Goal: Task Accomplishment & Management: Complete application form

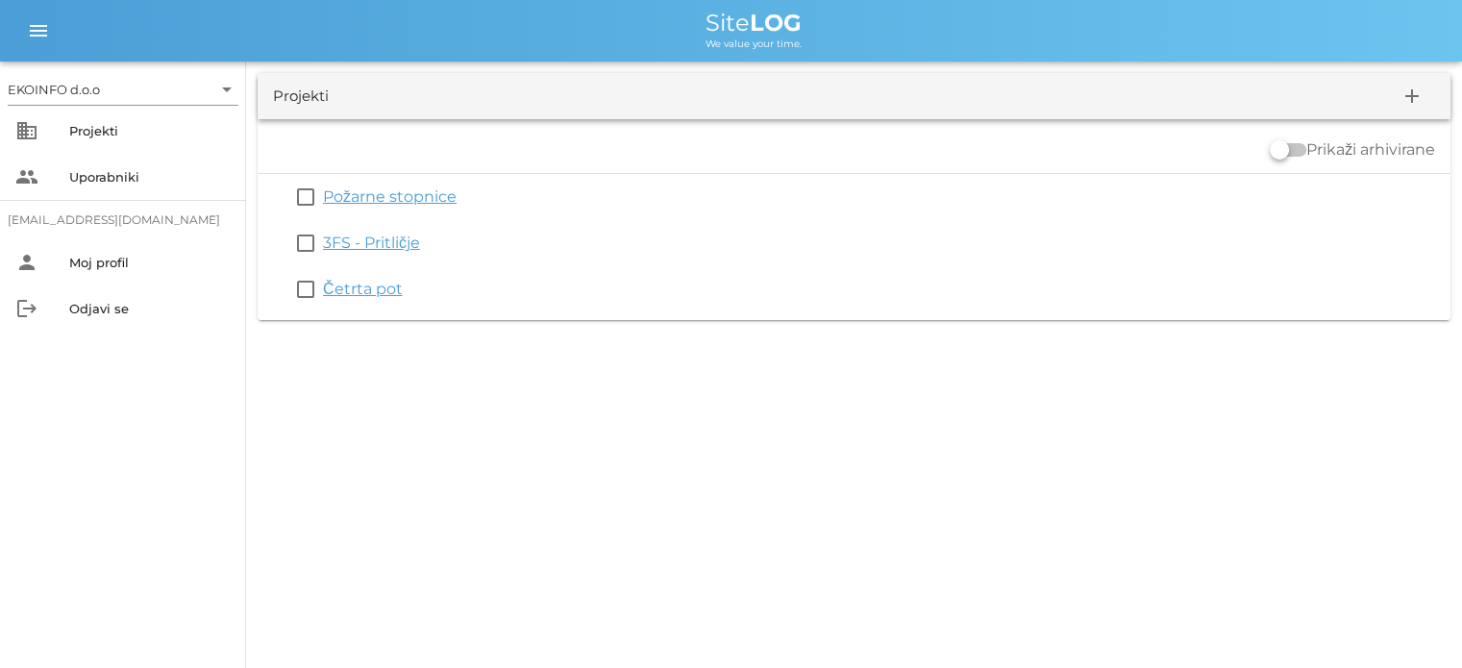
click at [375, 290] on link "Četrta pot" at bounding box center [363, 289] width 80 height 18
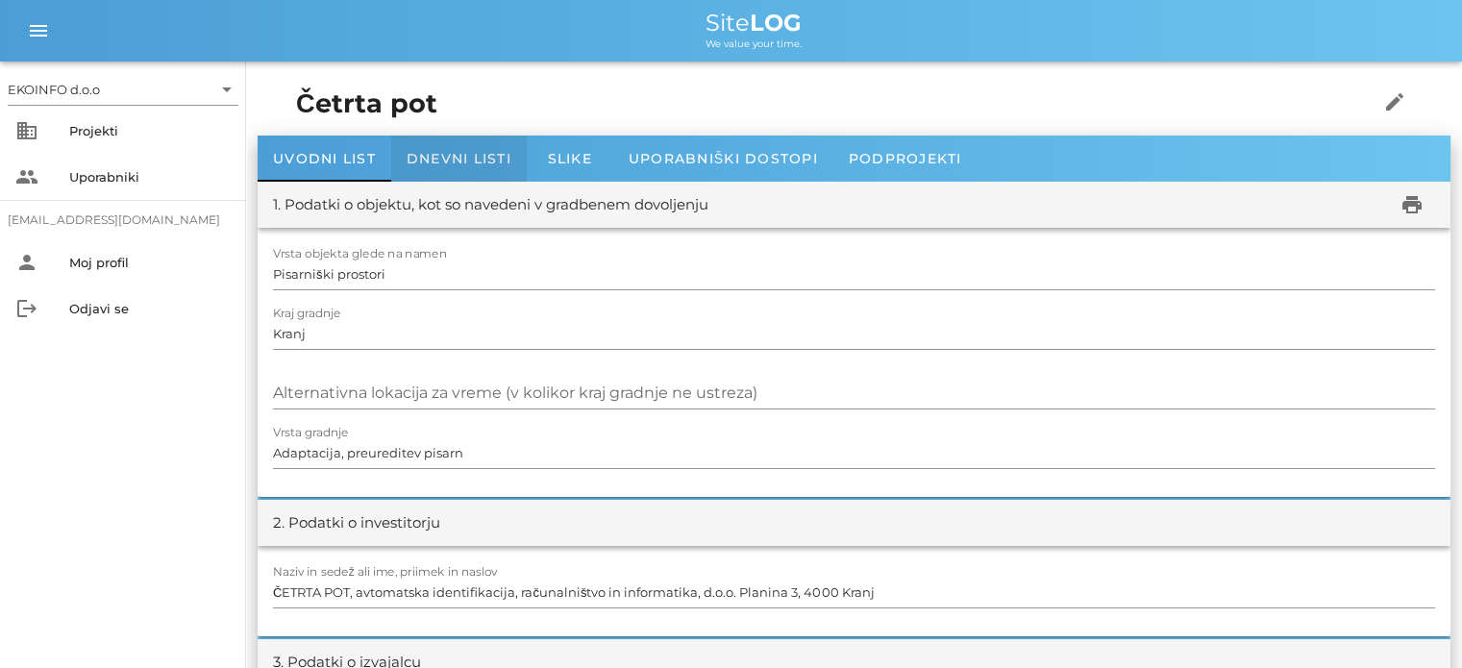
click at [465, 159] on span "Dnevni listi" at bounding box center [459, 158] width 105 height 17
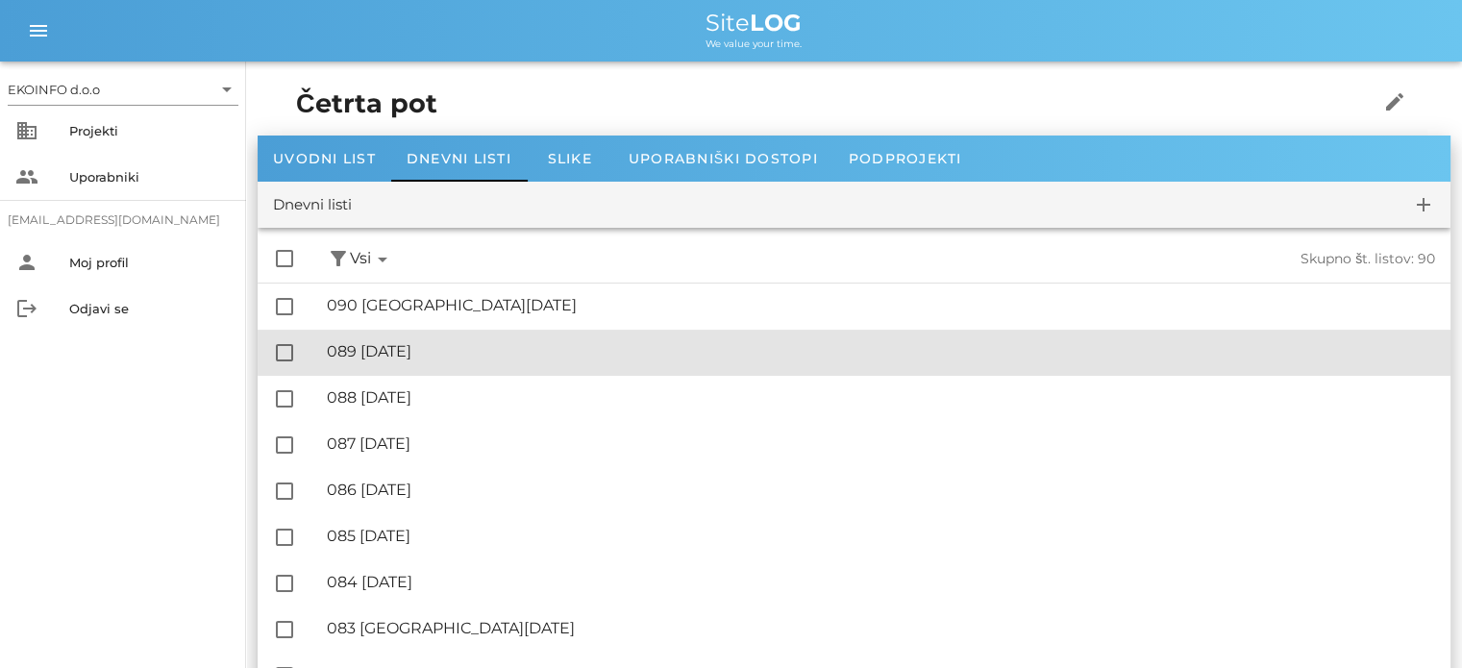
click at [434, 347] on div "🔏 089 [DATE]" at bounding box center [881, 351] width 1108 height 18
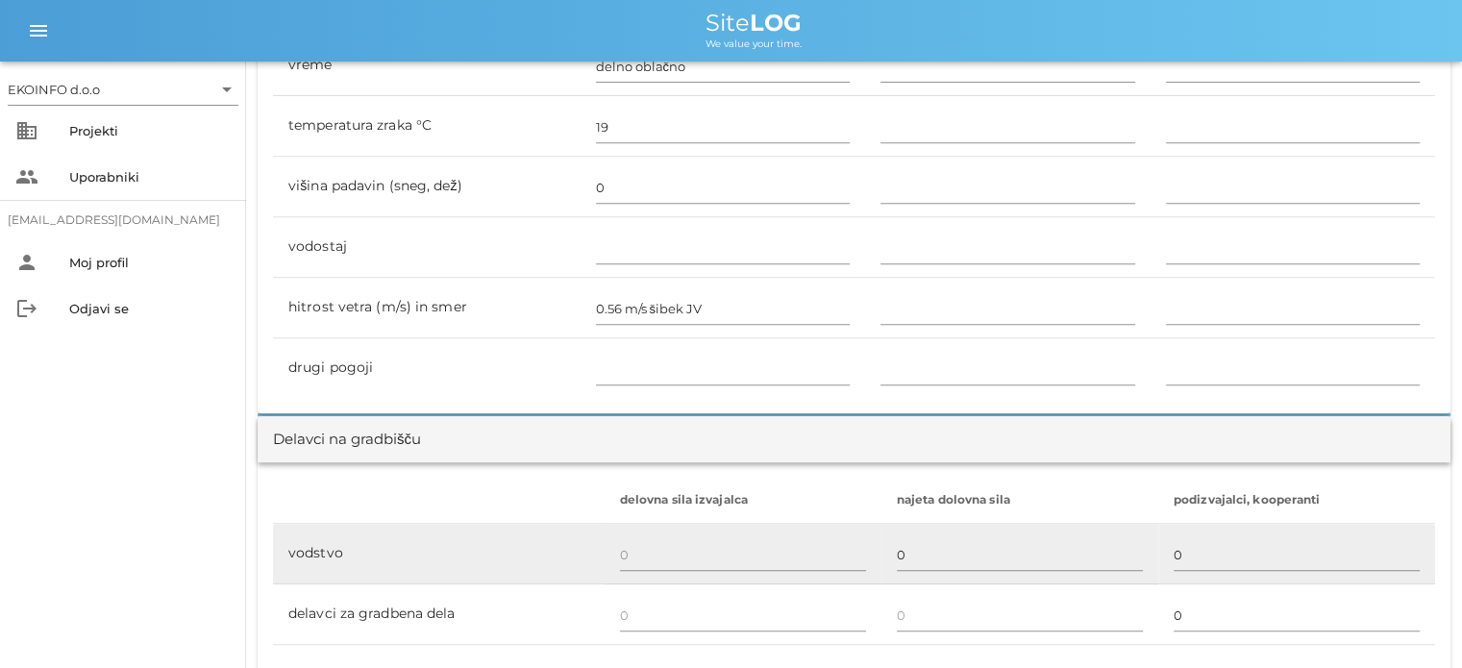
scroll to position [1057, 0]
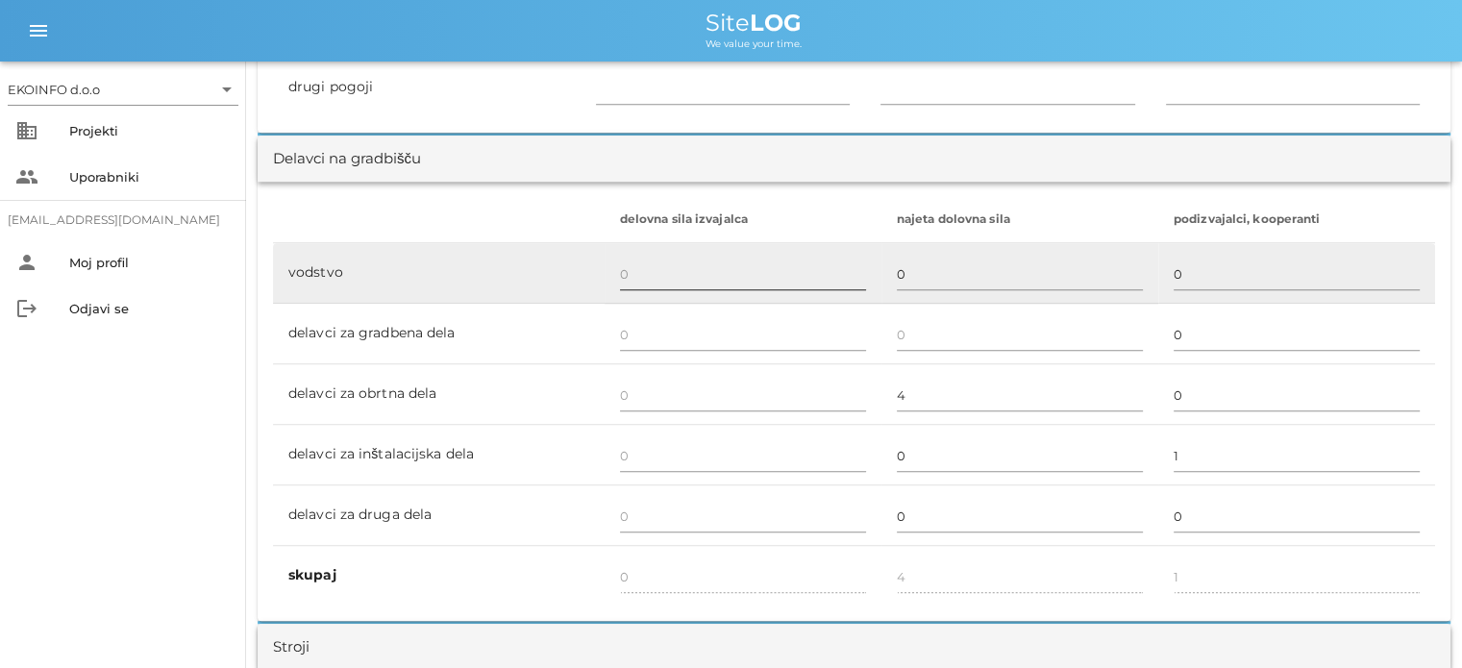
click at [628, 272] on input "text" at bounding box center [743, 274] width 246 height 31
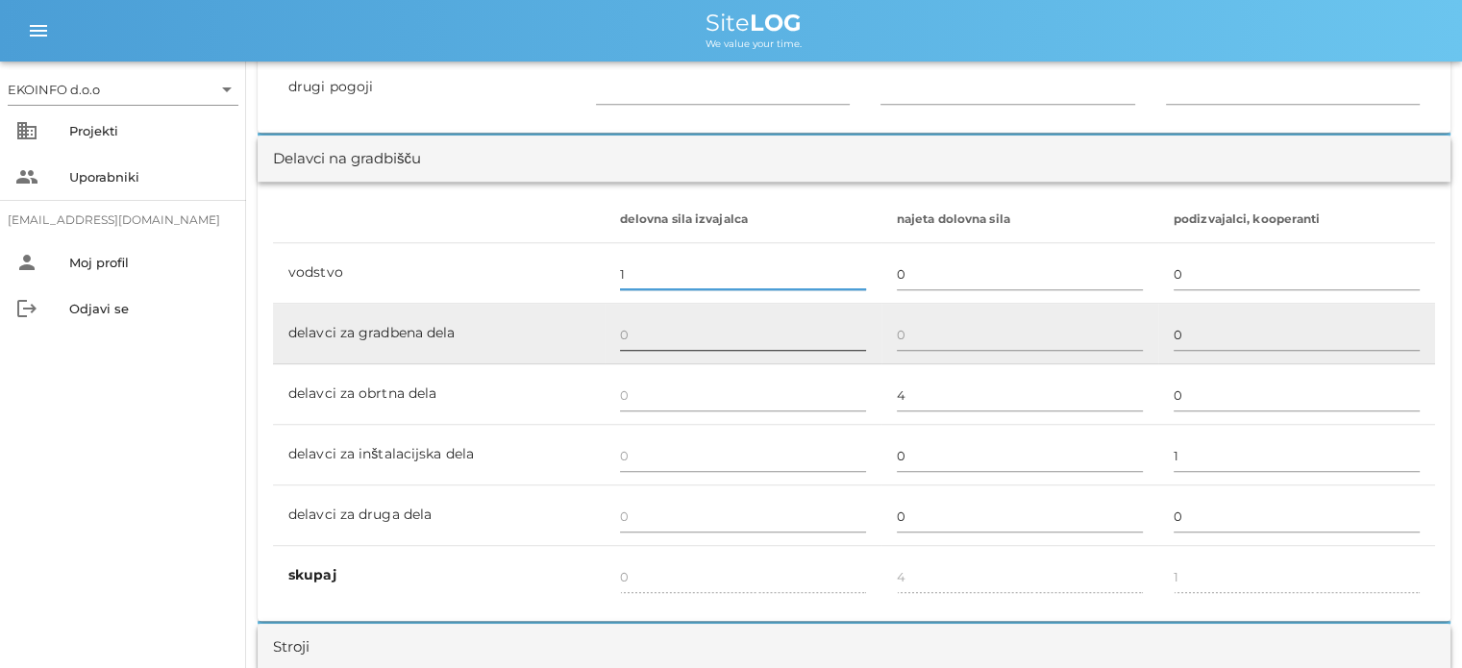
scroll to position [1153, 0]
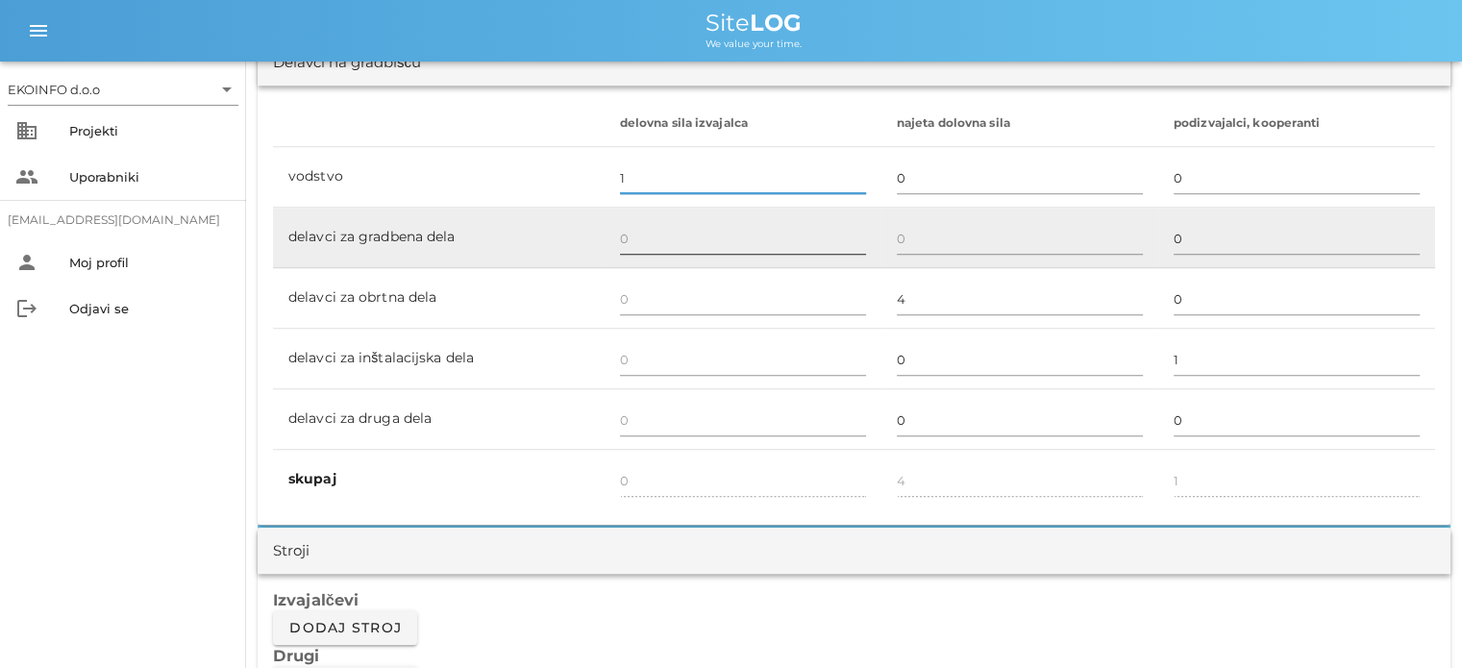
type input "1"
click at [621, 237] on input "text" at bounding box center [743, 238] width 246 height 31
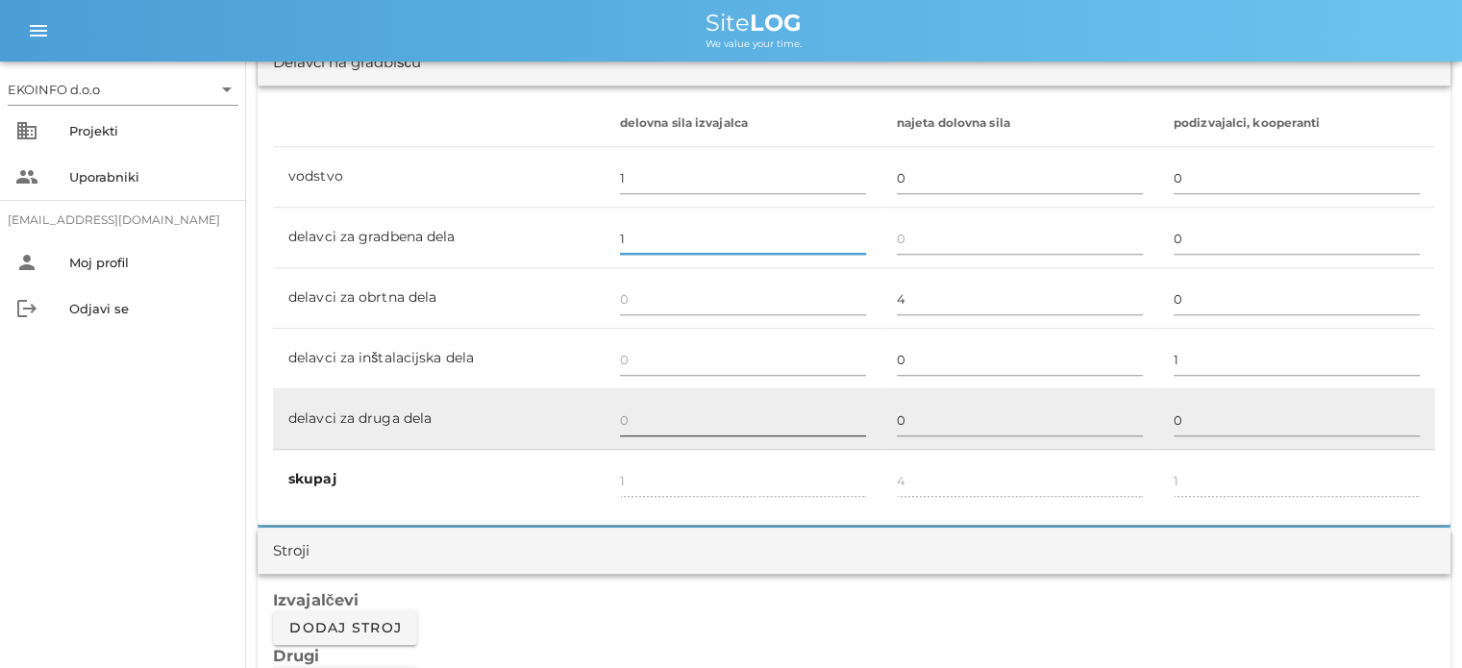
type input "1"
type input "2"
click at [628, 413] on input "text" at bounding box center [743, 420] width 246 height 31
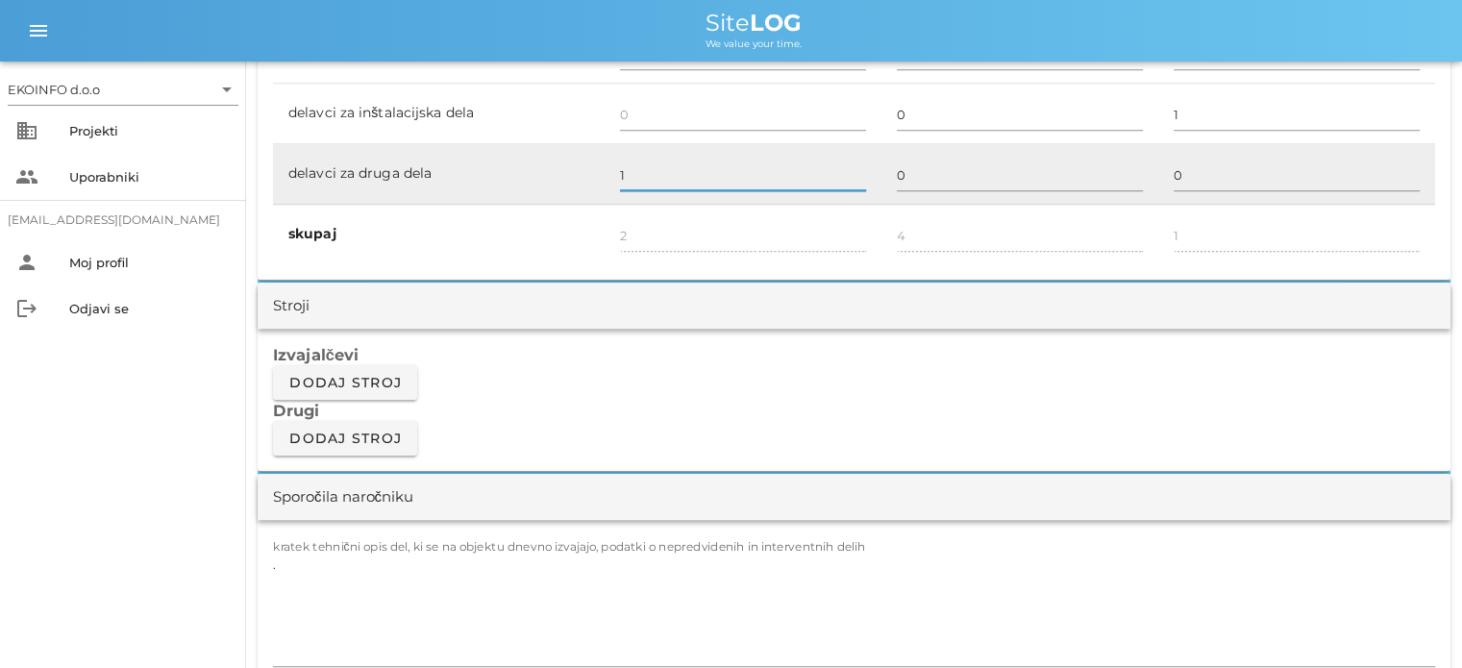
scroll to position [1538, 0]
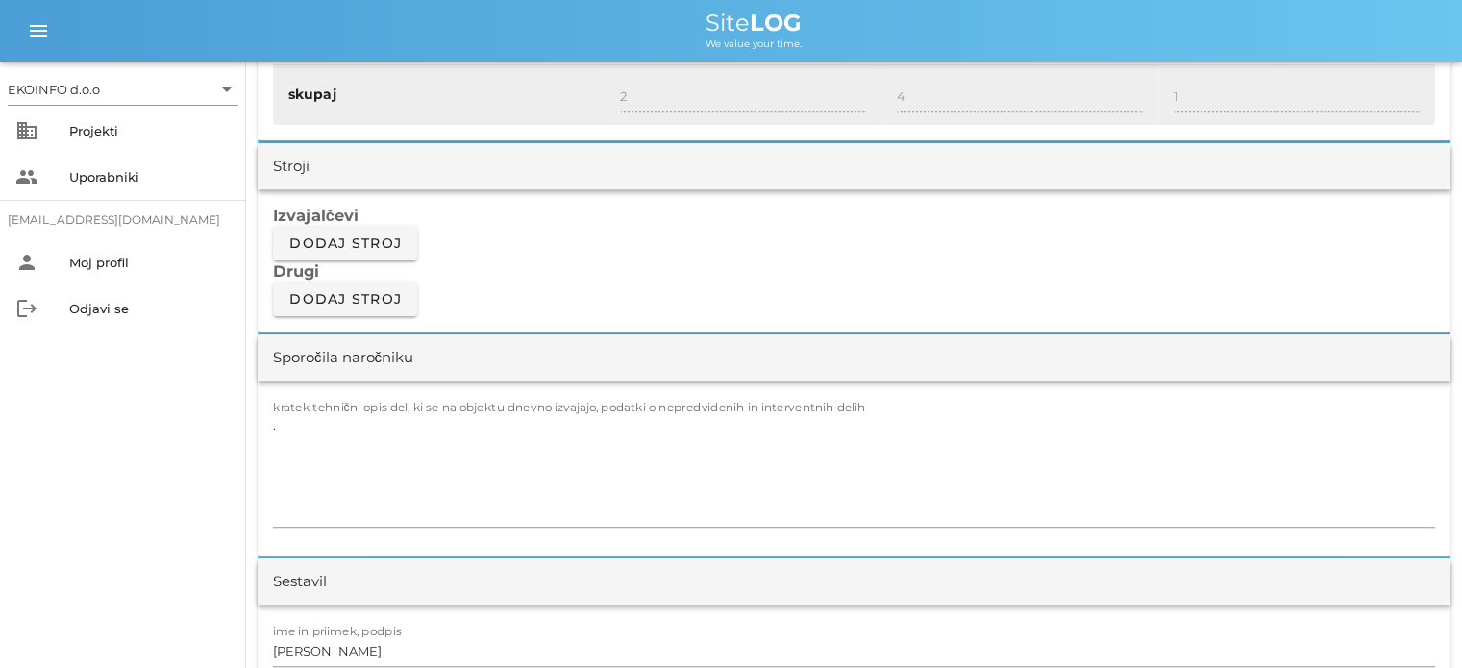
type input "1"
type input "3"
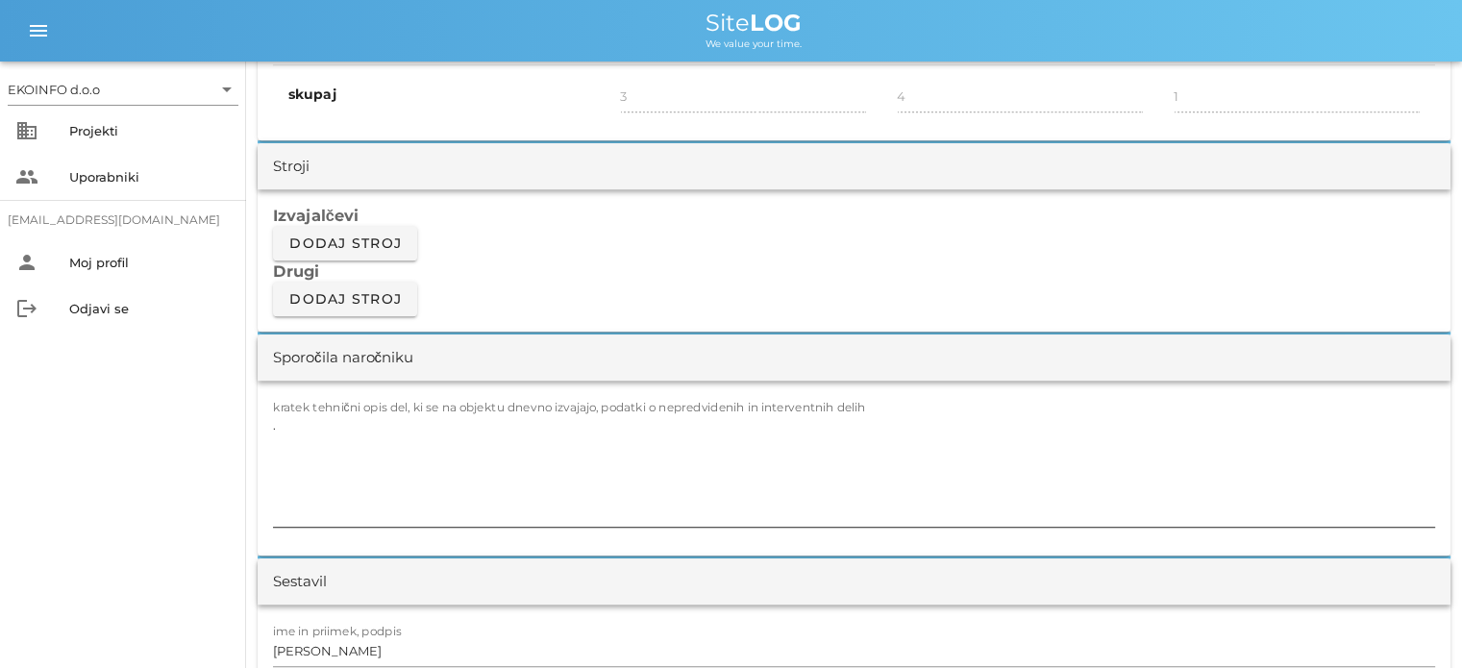
click at [284, 412] on textarea "." at bounding box center [854, 468] width 1162 height 115
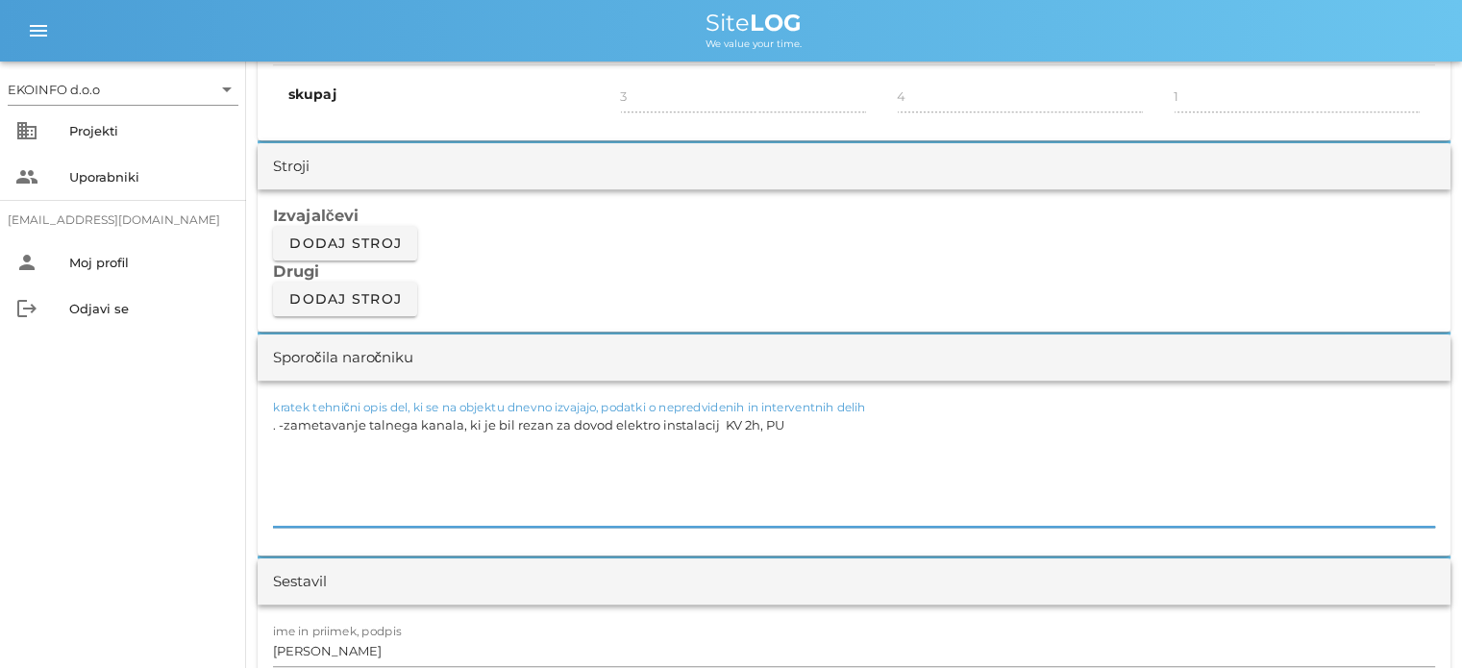
click at [744, 421] on textarea ". -zametavanje talnega kanala, ki je bil rezan za dovod elektro instalacij KV 2…" at bounding box center [854, 468] width 1162 height 115
click at [780, 422] on textarea ". -zametavanje talnega kanala, ki je bil rezan za dovod elektro instalacij KV 4…" at bounding box center [854, 468] width 1162 height 115
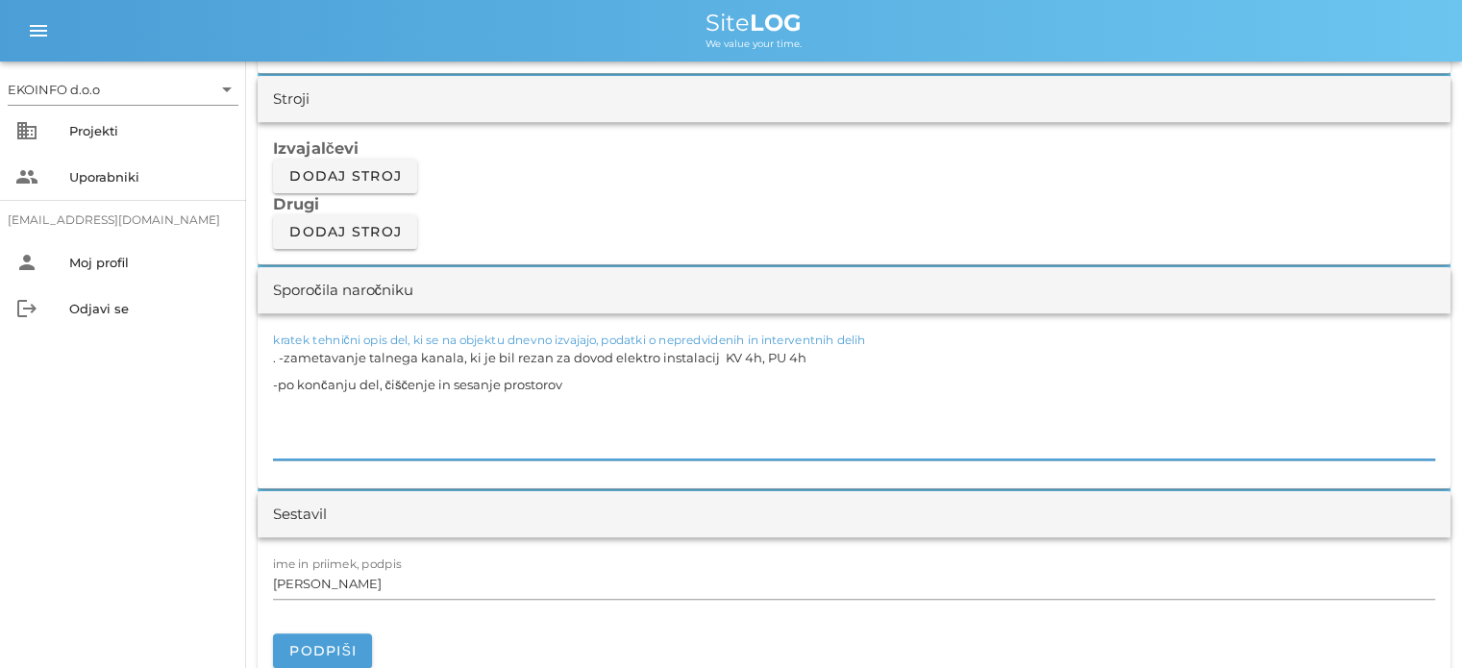
scroll to position [1634, 0]
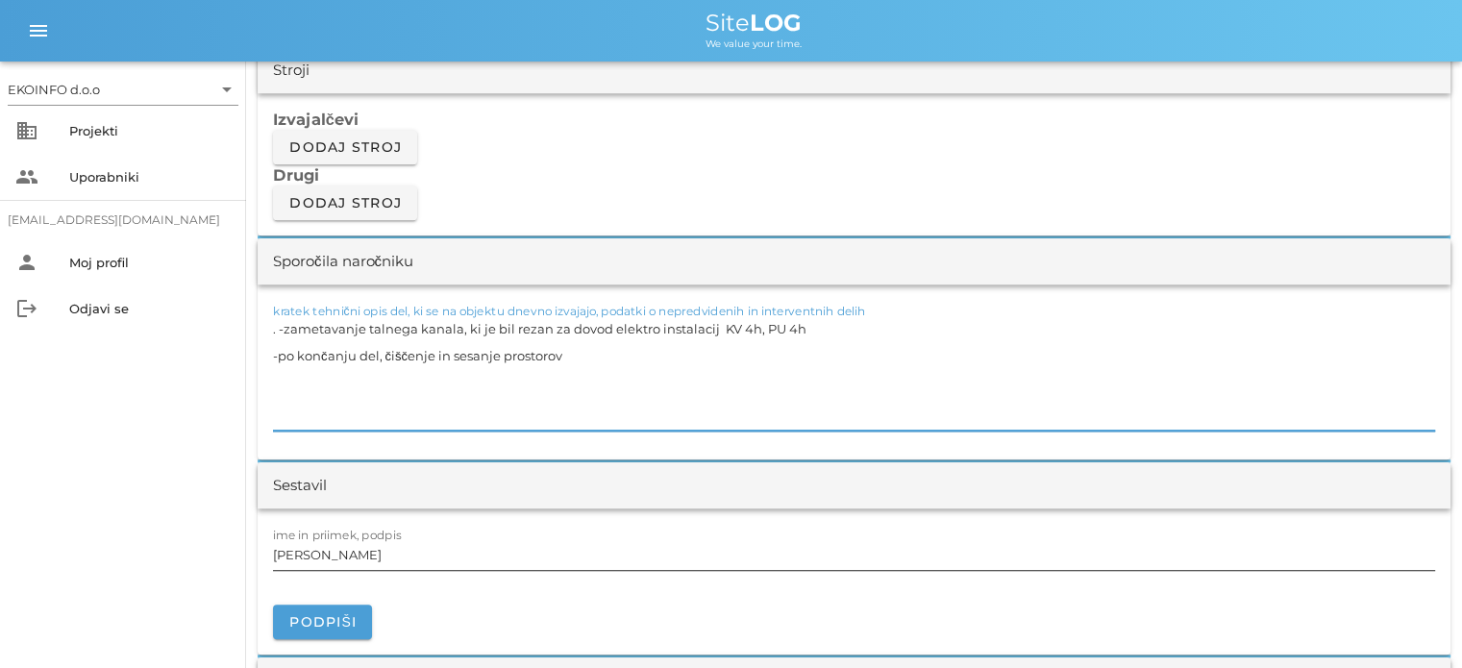
click at [359, 552] on input "[PERSON_NAME]" at bounding box center [854, 554] width 1162 height 31
drag, startPoint x: 714, startPoint y: 326, endPoint x: 281, endPoint y: 317, distance: 433.6
click at [281, 317] on textarea ". -zametavanje talnega kanala, ki je bil rezan za dovod elektro instalacij KV 4…" at bounding box center [854, 372] width 1162 height 115
drag, startPoint x: 805, startPoint y: 327, endPoint x: 754, endPoint y: 327, distance: 51.9
click at [754, 327] on textarea ". -zametavanje talnega kanala, ki je bil rezan za dovod elektro instalacij KV 4…" at bounding box center [854, 372] width 1162 height 115
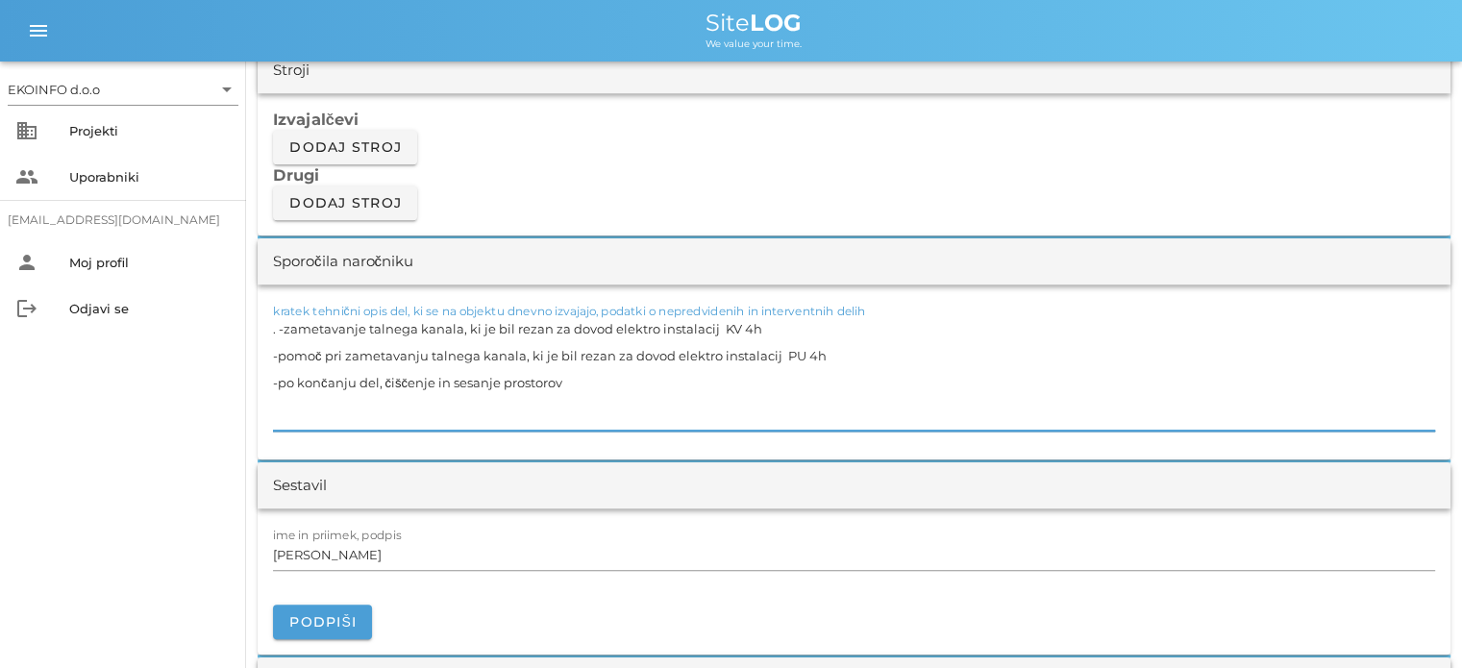
click at [578, 385] on textarea ". -zametavanje talnega kanala, ki je bil rezan za dovod elektro instalacij KV 4…" at bounding box center [854, 372] width 1162 height 115
click at [710, 326] on textarea ". -zametavanje talnega kanala, ki je bil rezan za dovod elektro instalacij KV 4…" at bounding box center [854, 372] width 1162 height 115
click at [774, 350] on textarea ". -zametavanje talnega kanala, ki je bil rezan za dovod elektro instalacij S103…" at bounding box center [854, 372] width 1162 height 115
type textarea ". -zametavanje talnega kanala, ki je bil rezan za dovod elektro instalacij S103…"
click at [358, 554] on input "[PERSON_NAME]" at bounding box center [854, 554] width 1162 height 31
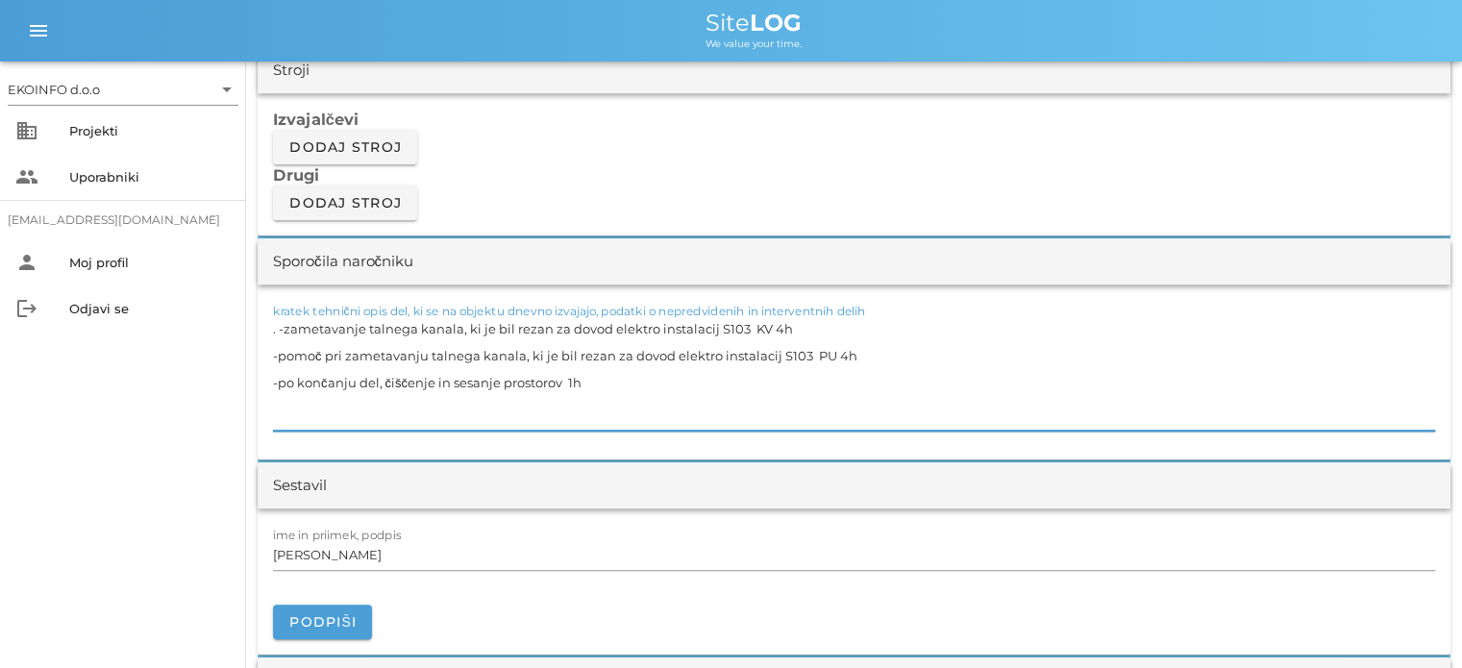
drag, startPoint x: 804, startPoint y: 352, endPoint x: 278, endPoint y: 353, distance: 525.8
click at [278, 353] on textarea ". -zametavanje talnega kanala, ki je bil rezan za dovod elektro instalacij S103…" at bounding box center [854, 372] width 1162 height 115
drag, startPoint x: 561, startPoint y: 382, endPoint x: 279, endPoint y: 393, distance: 282.8
click at [279, 393] on textarea ". -zametavanje talnega kanala, ki je bil rezan za dovod elektro instalacij S103…" at bounding box center [854, 372] width 1162 height 115
click at [617, 382] on textarea ". -zametavanje talnega kanala, ki je bil rezan za dovod elektro instalacij S103…" at bounding box center [854, 372] width 1162 height 115
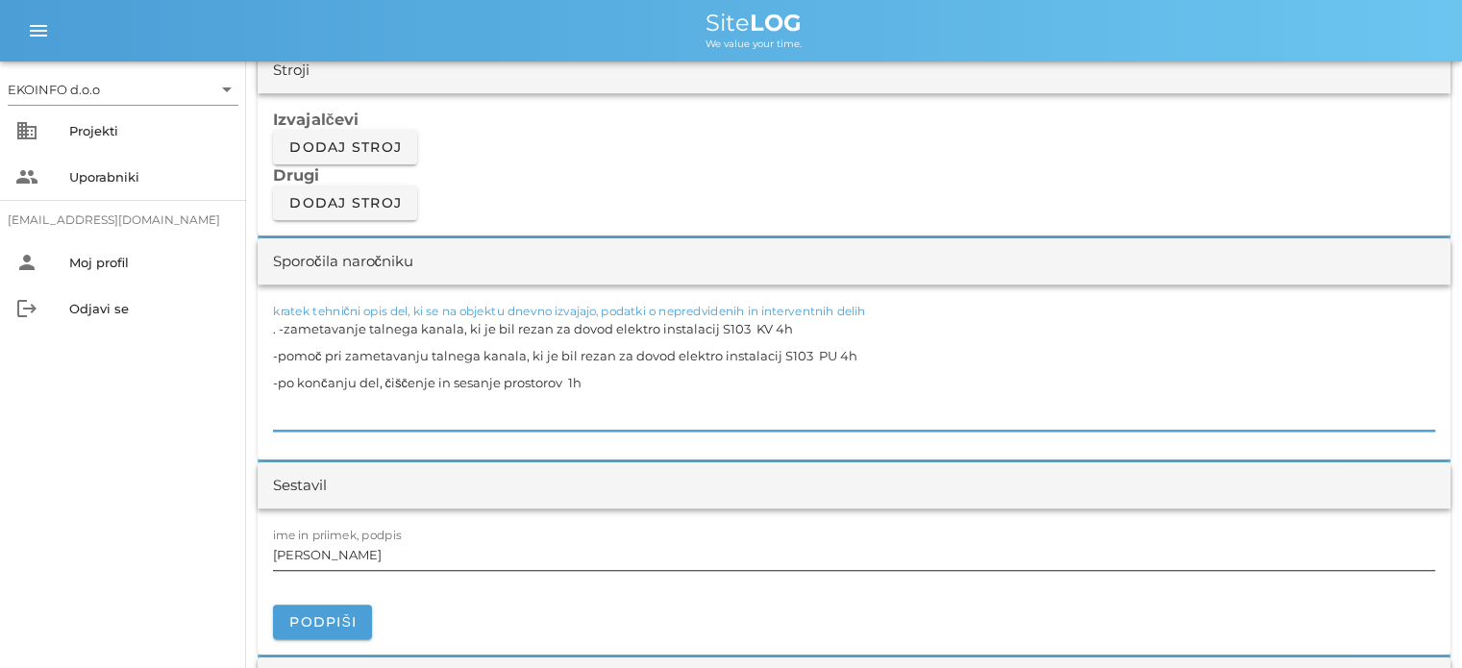
click at [360, 557] on input "[PERSON_NAME]" at bounding box center [854, 554] width 1162 height 31
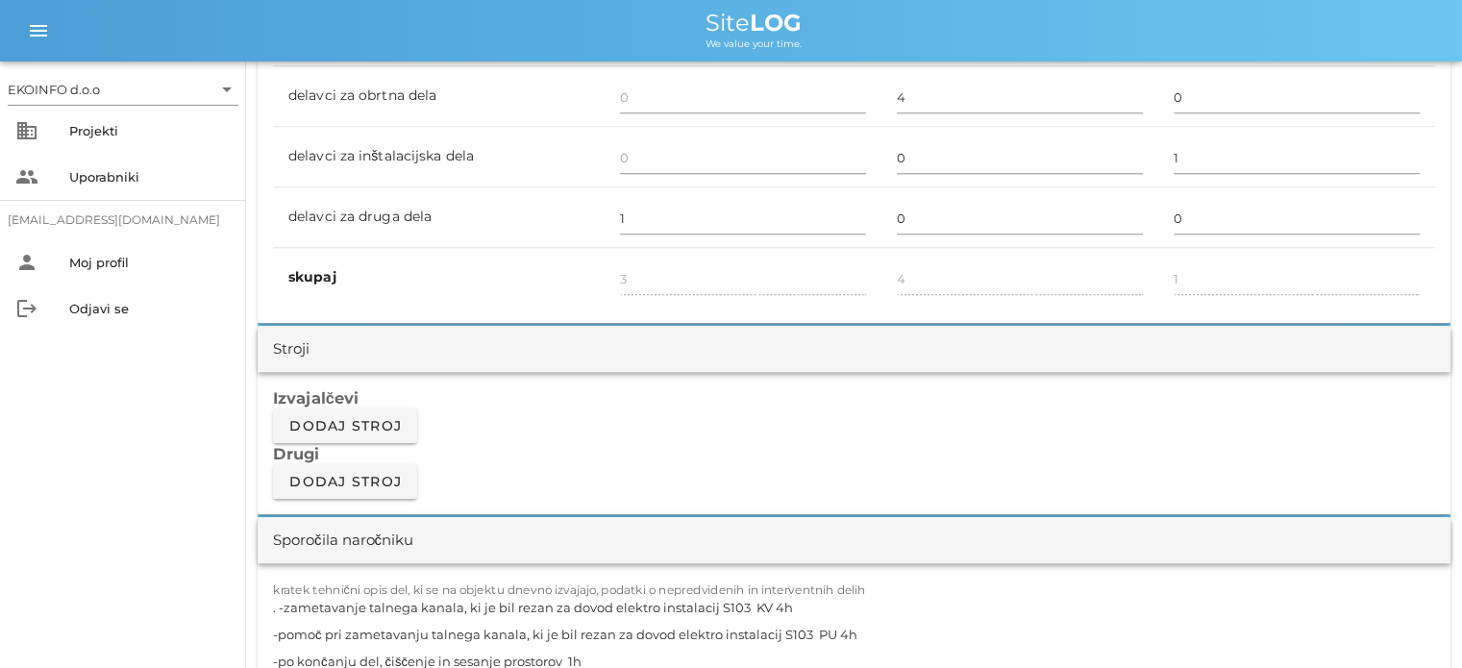
scroll to position [1538, 0]
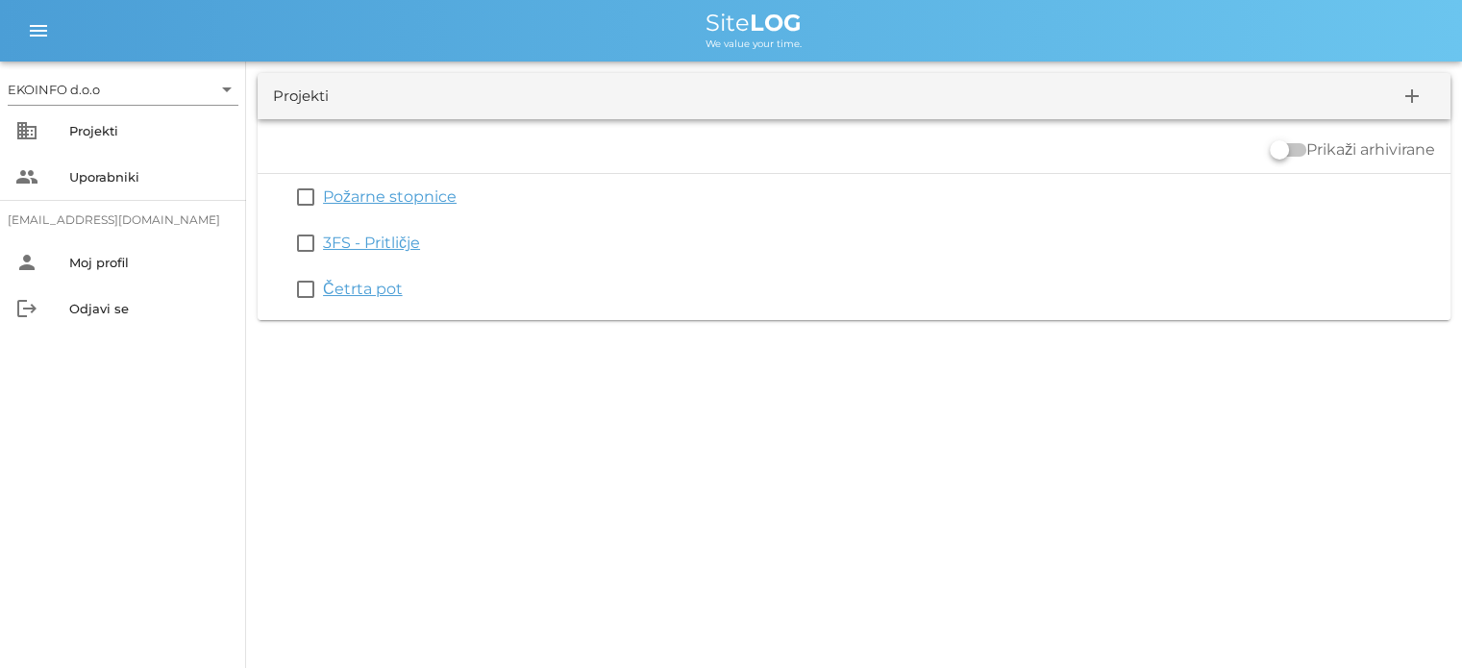
drag, startPoint x: 358, startPoint y: 247, endPoint x: 357, endPoint y: 265, distance: 18.3
click at [358, 247] on link "3FS - Pritličje" at bounding box center [371, 243] width 97 height 18
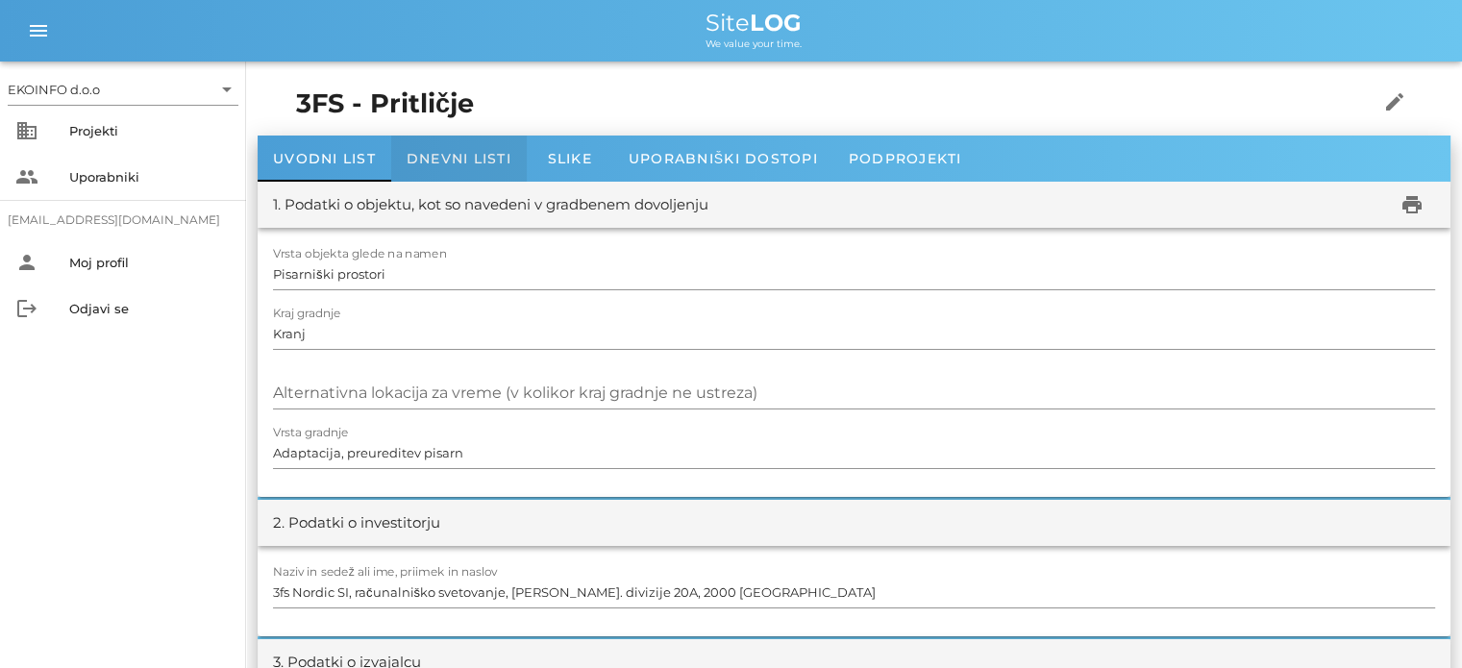
click at [456, 160] on span "Dnevni listi" at bounding box center [459, 158] width 105 height 17
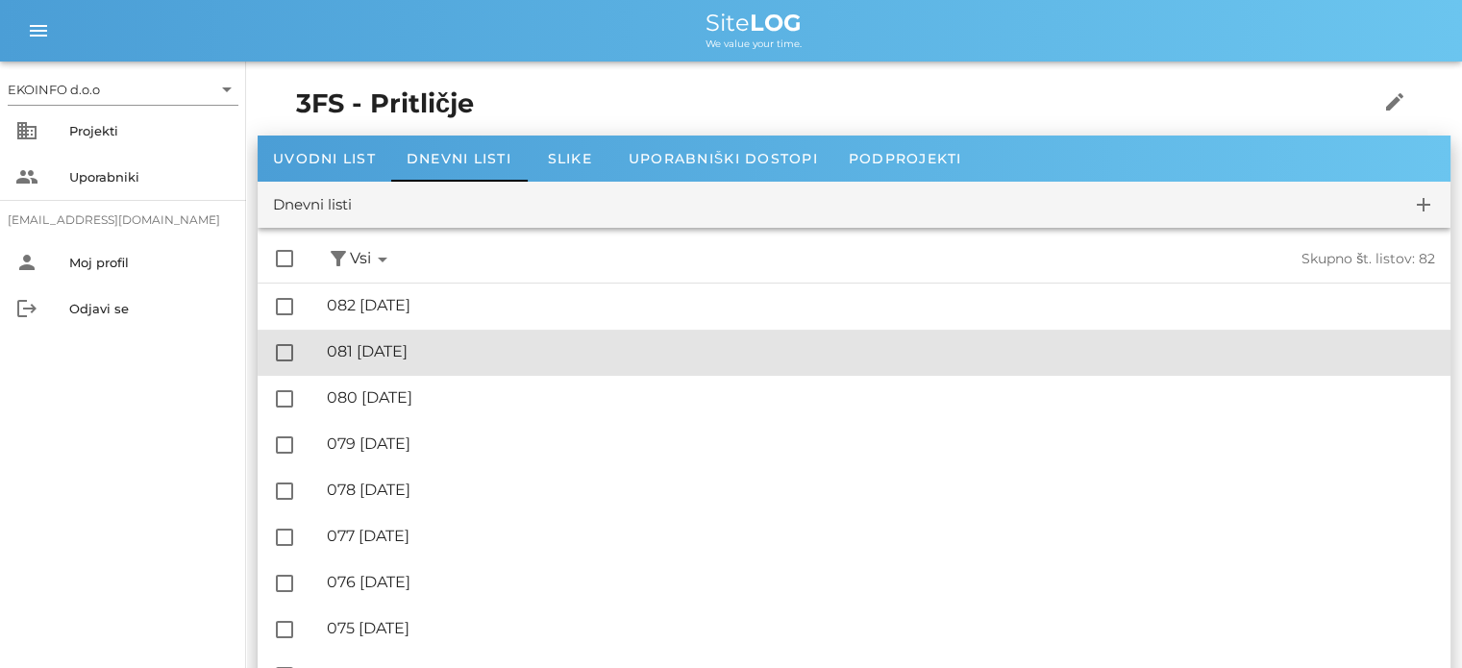
click at [433, 353] on div "🔏 081 [DATE]" at bounding box center [881, 351] width 1108 height 18
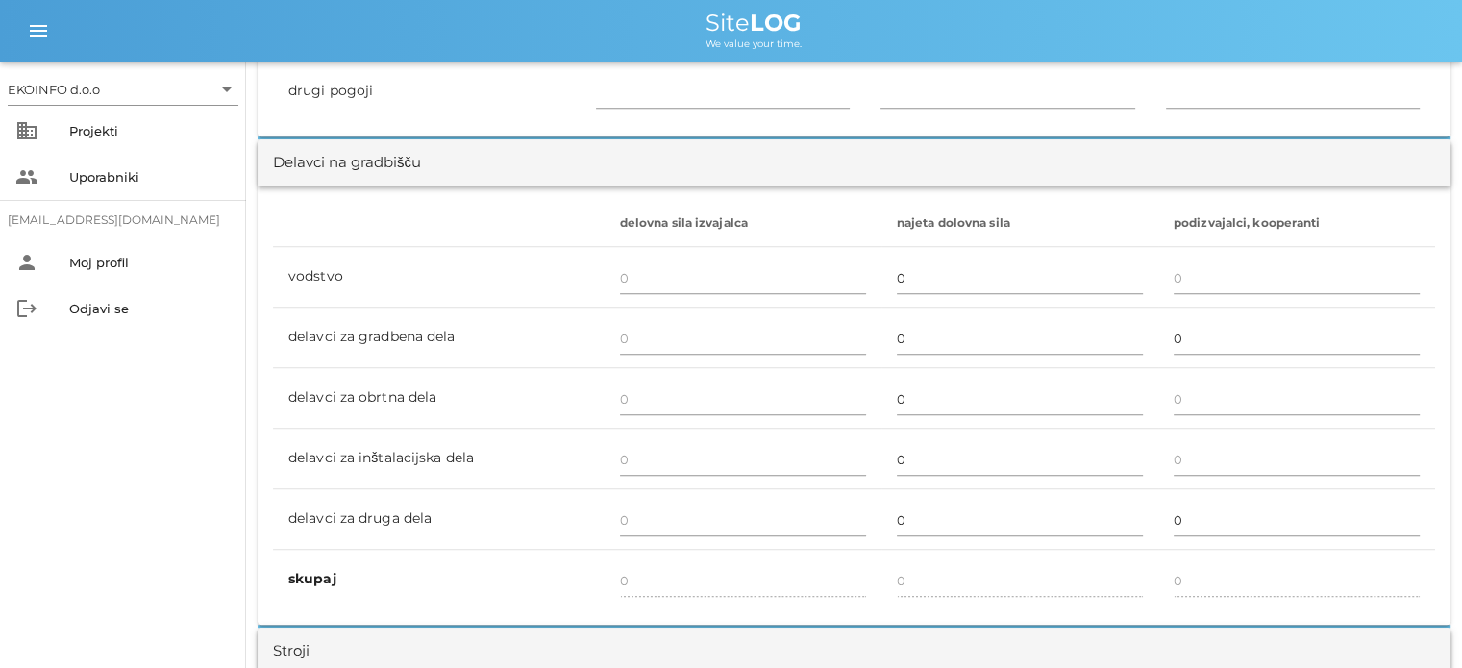
scroll to position [1153, 0]
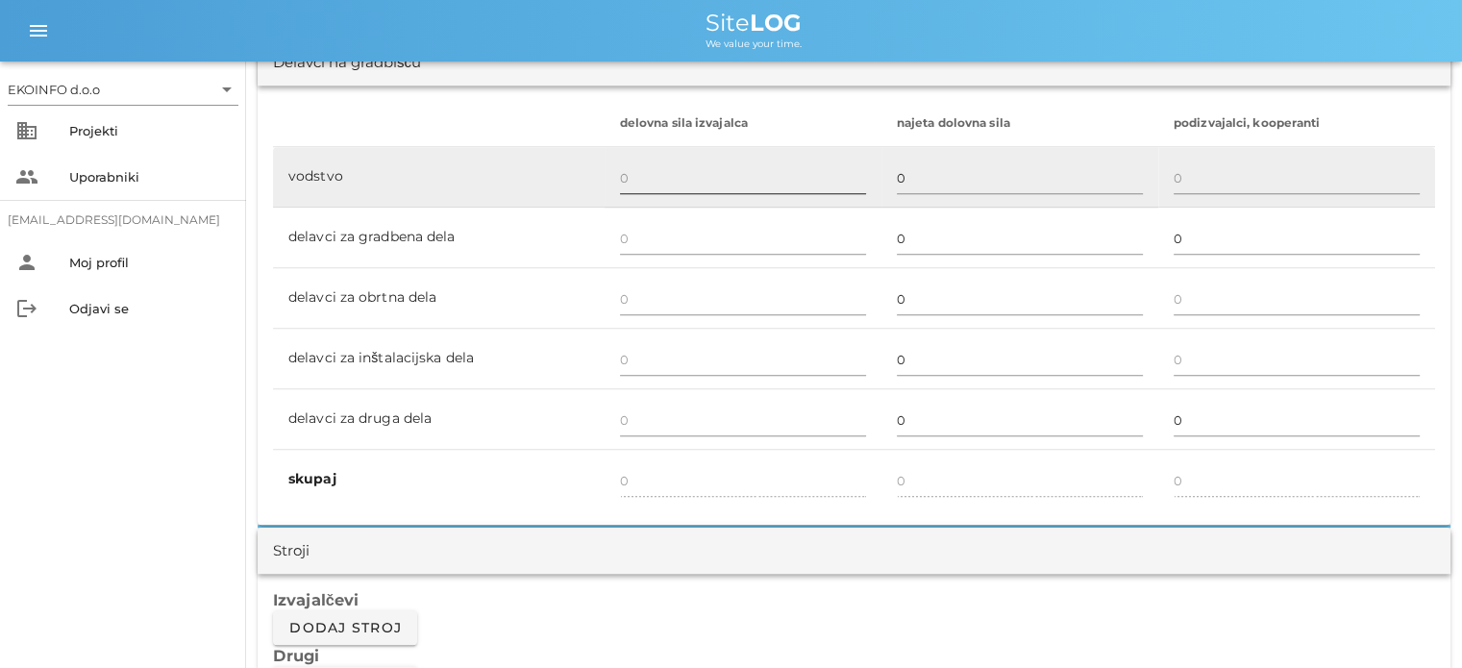
click at [631, 174] on input "text" at bounding box center [743, 177] width 246 height 31
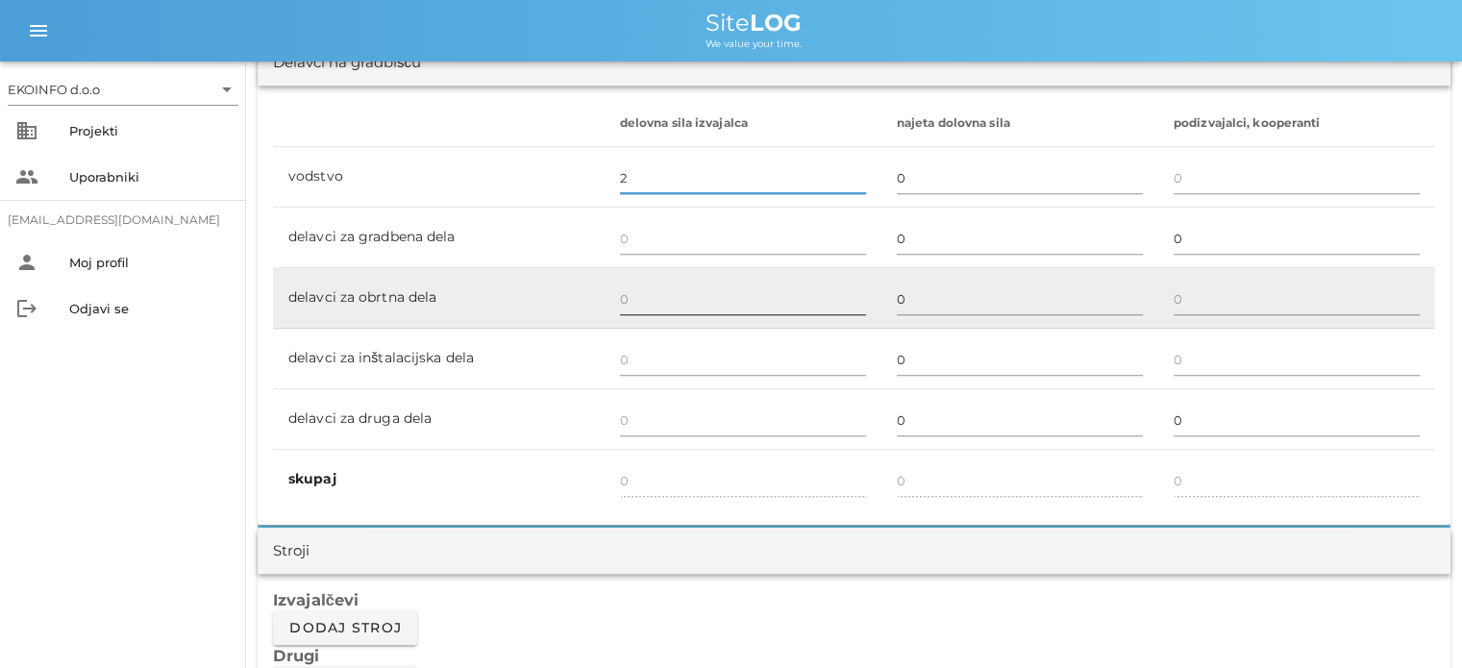
type input "2"
click at [633, 291] on input "text" at bounding box center [743, 299] width 246 height 31
type input "2"
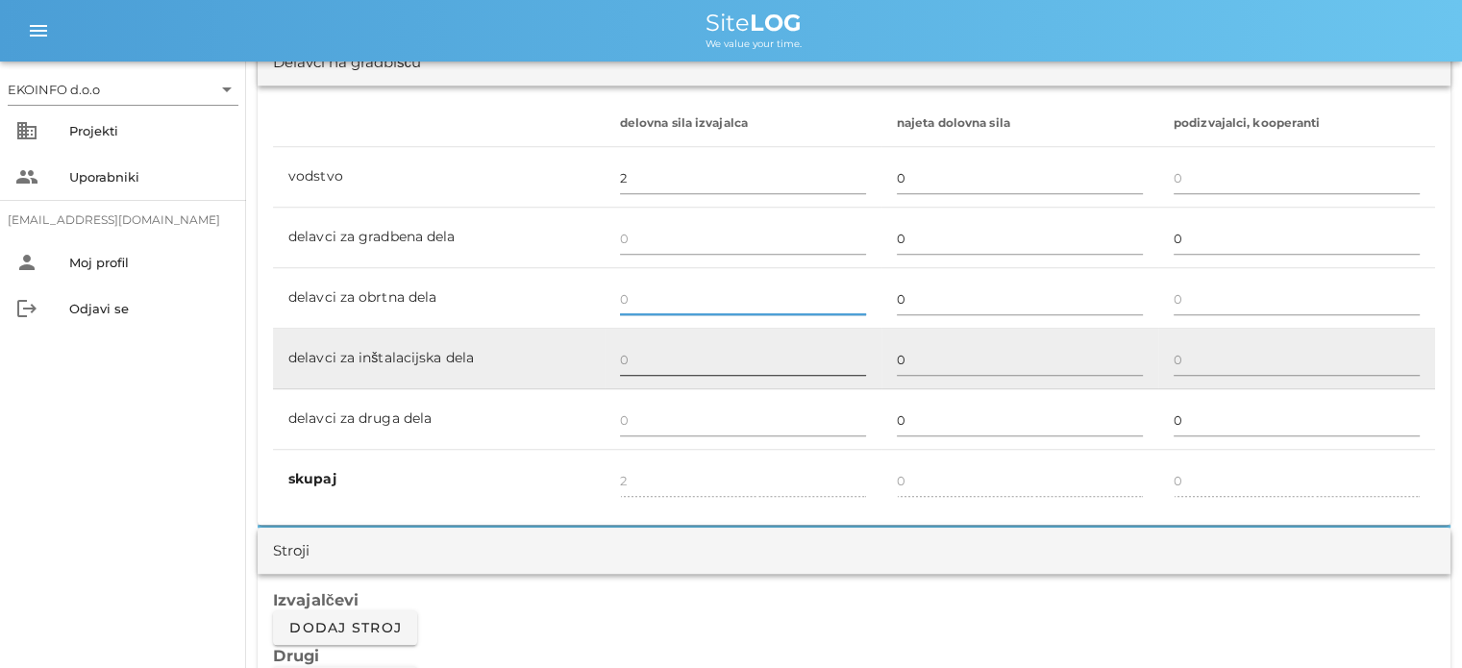
click at [627, 360] on input "text" at bounding box center [743, 359] width 246 height 31
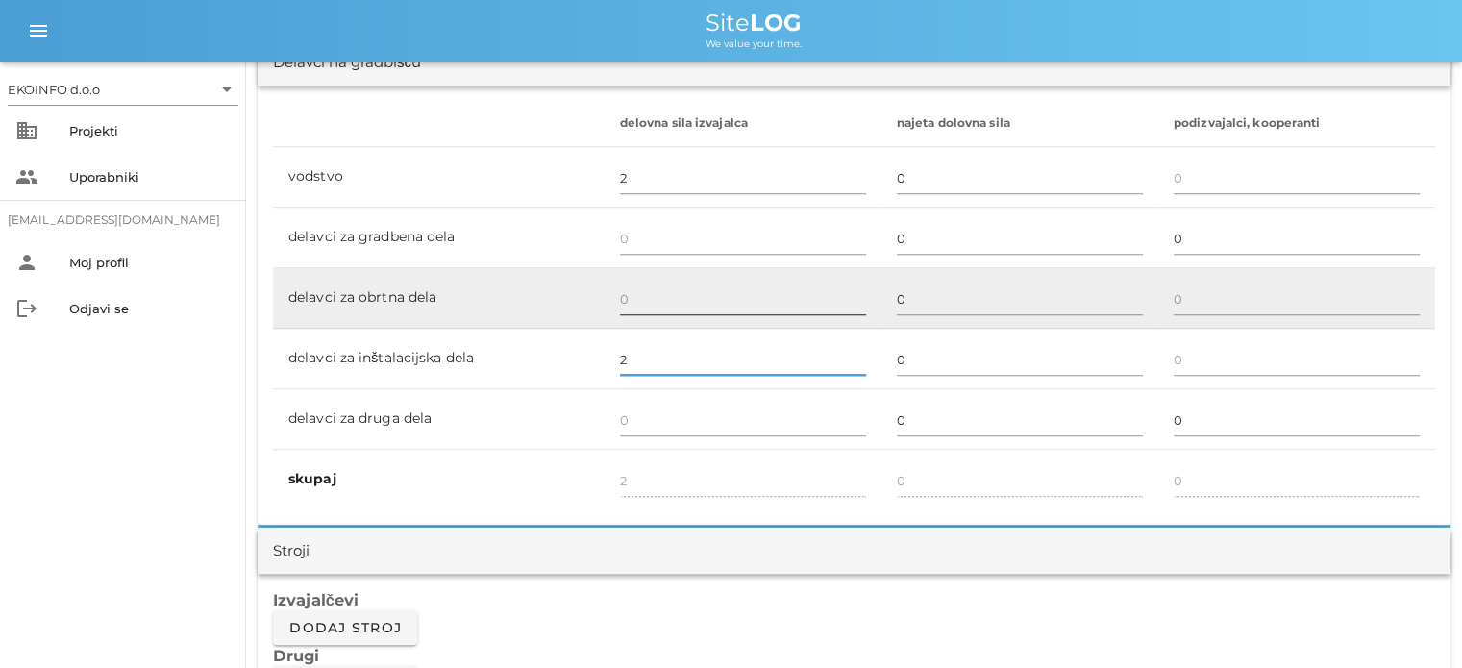
type input "2"
click at [627, 301] on input "text" at bounding box center [743, 299] width 246 height 31
type input "4"
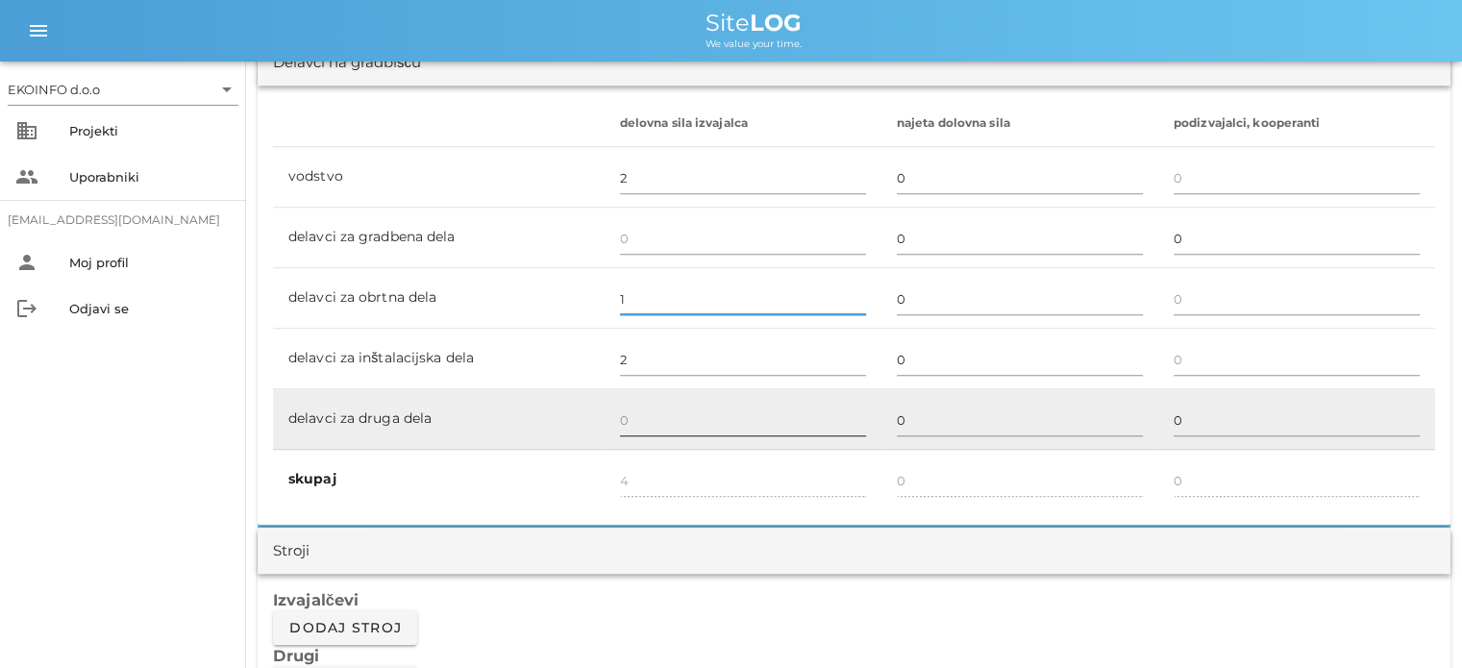
type input "1"
type input "5"
click at [635, 413] on input "text" at bounding box center [743, 420] width 246 height 31
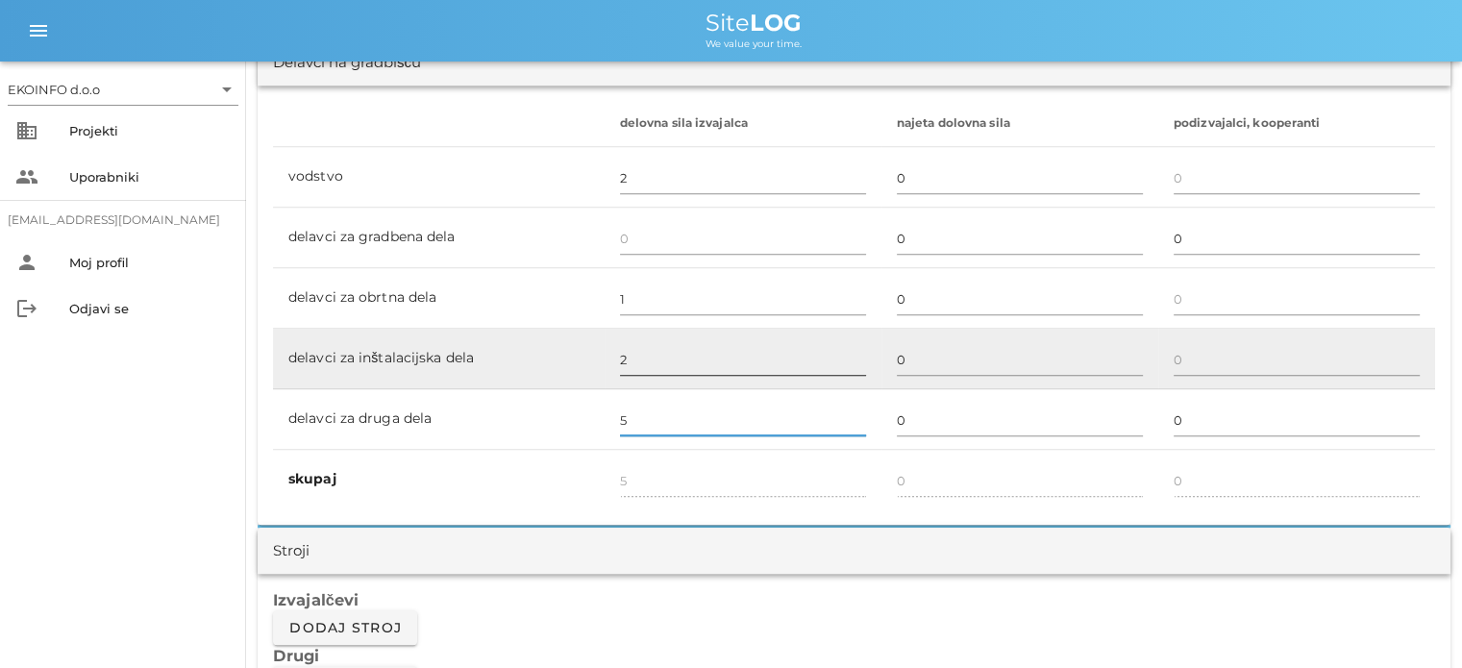
type input "5"
type input "10"
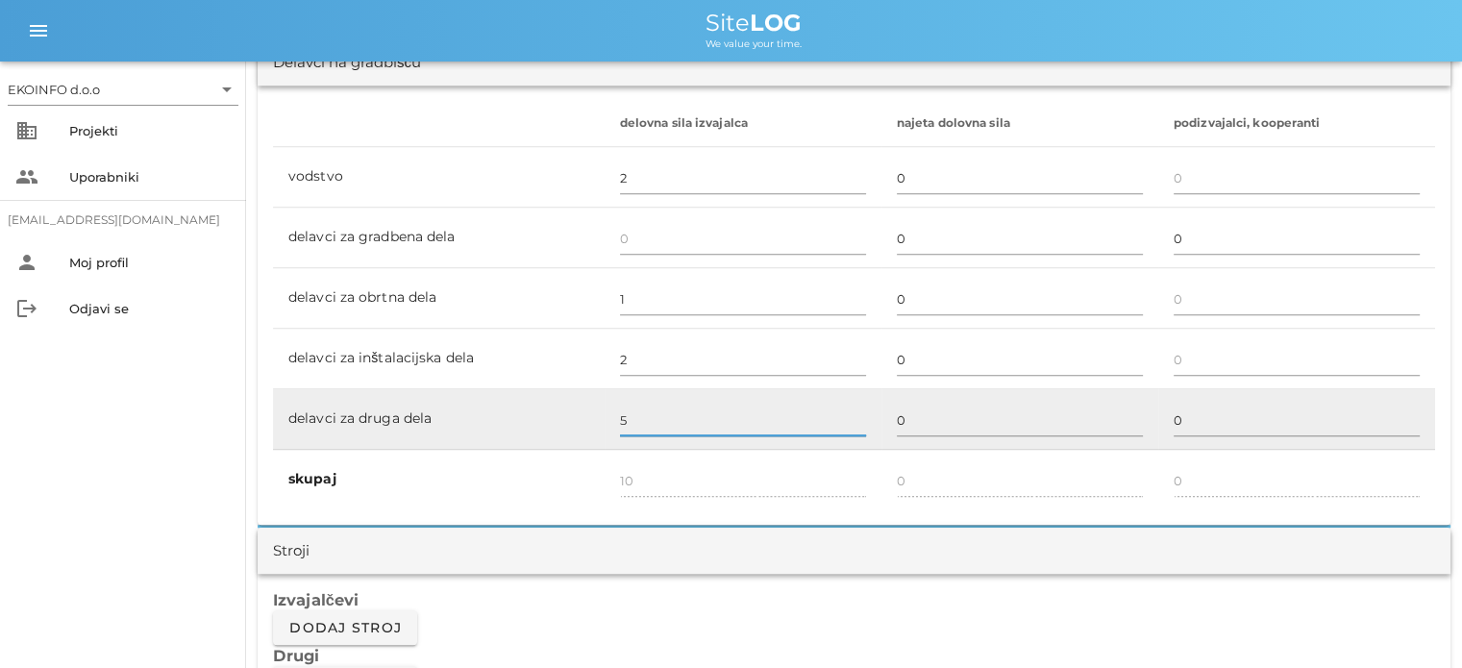
click at [623, 410] on input "5" at bounding box center [743, 420] width 246 height 31
type input "4"
type input "9"
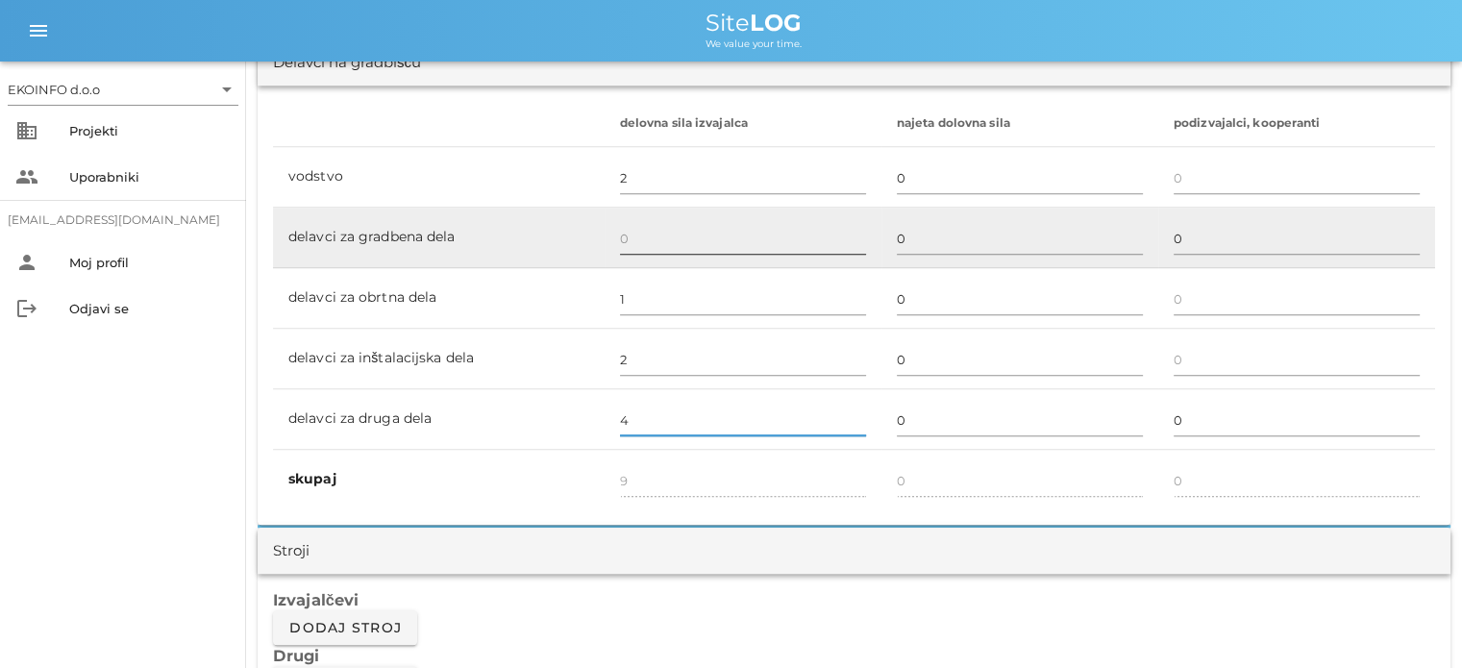
click at [643, 237] on input "text" at bounding box center [743, 238] width 246 height 31
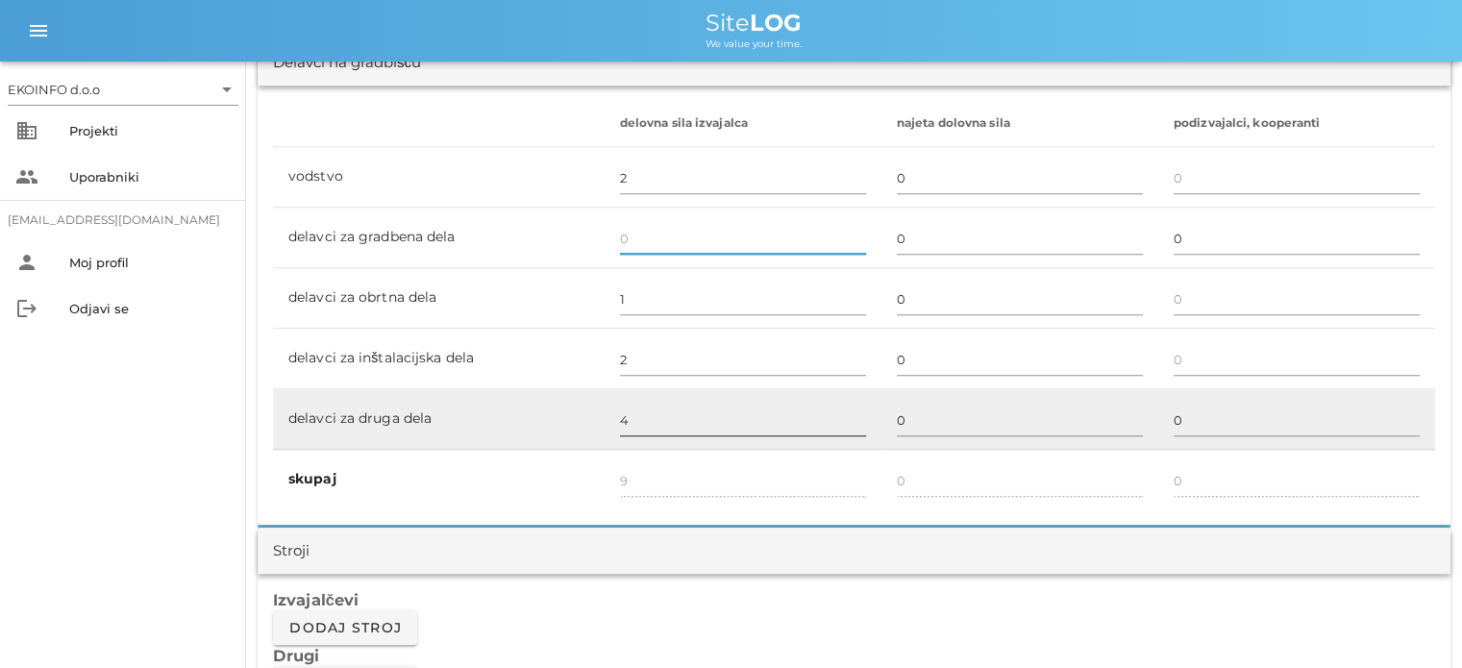
click at [646, 414] on input "4" at bounding box center [743, 420] width 246 height 31
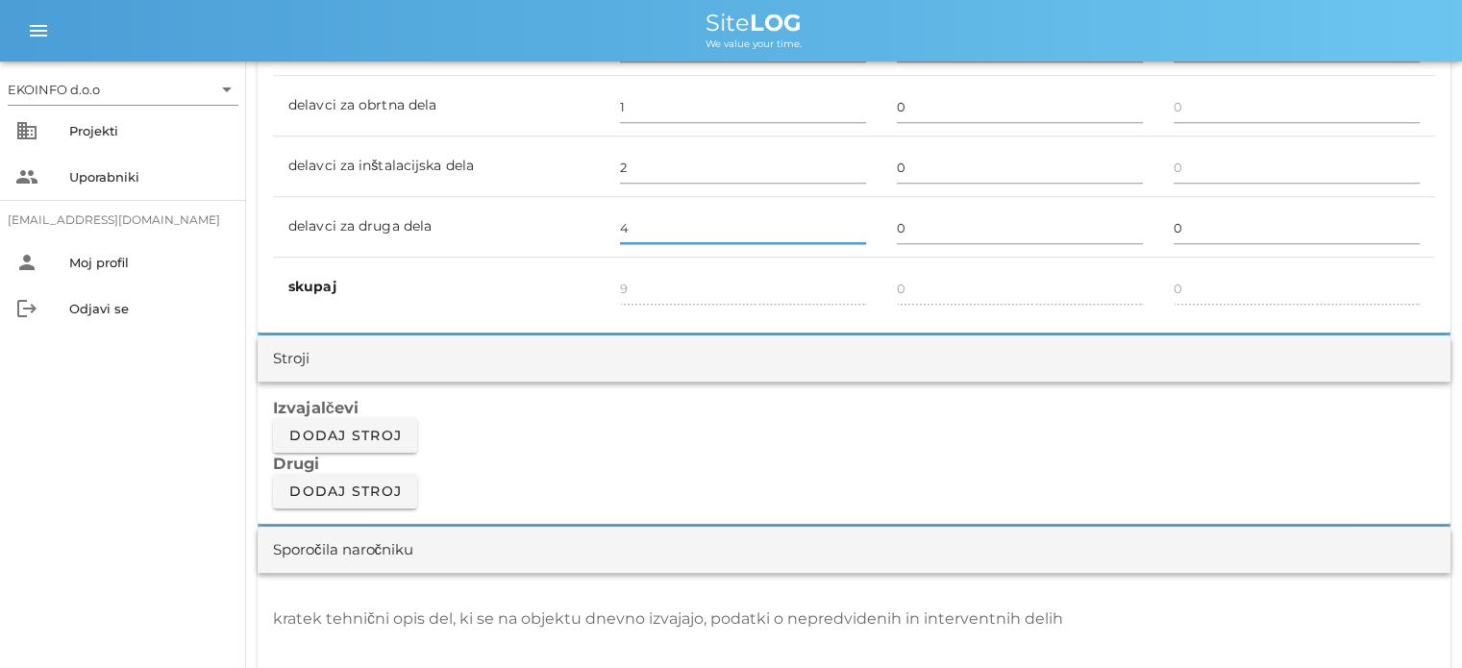
scroll to position [1538, 0]
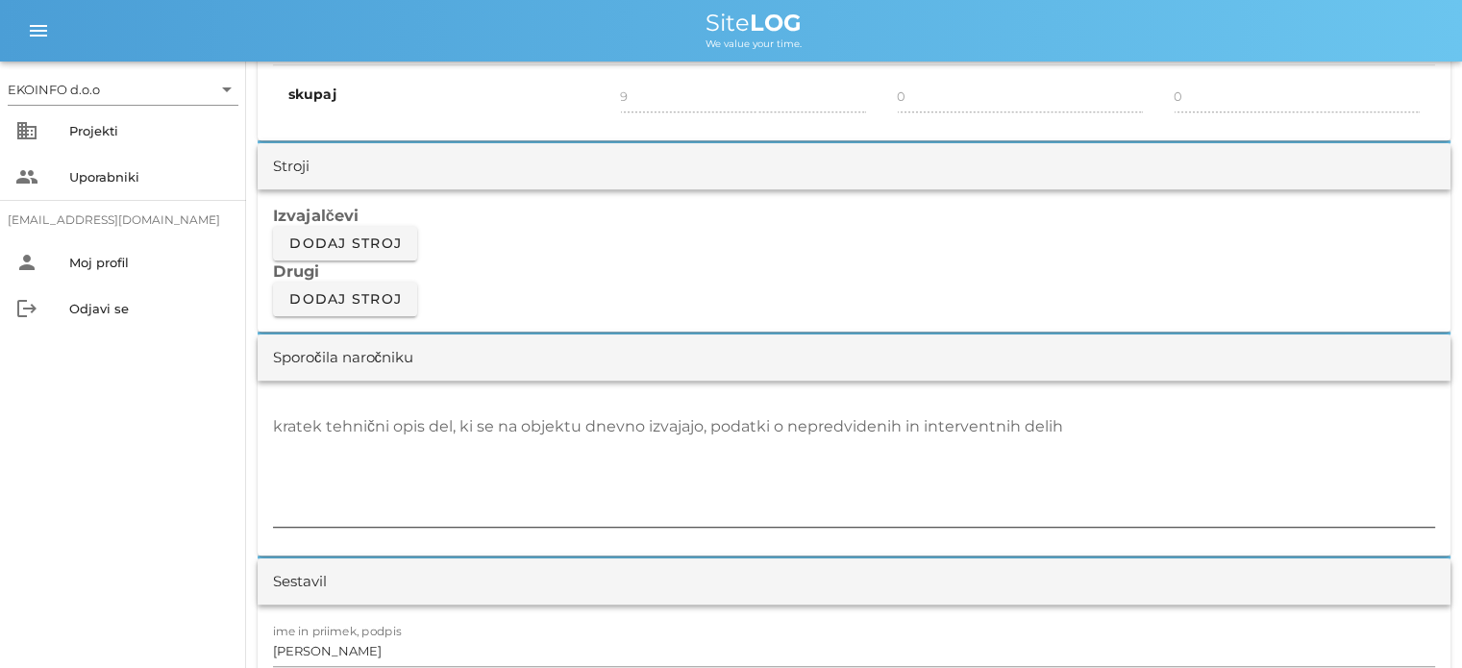
click at [286, 427] on div "kratek tehnični opis del, ki se na objektu dnevno izvajajo, podatki o nepredvid…" at bounding box center [854, 468] width 1162 height 115
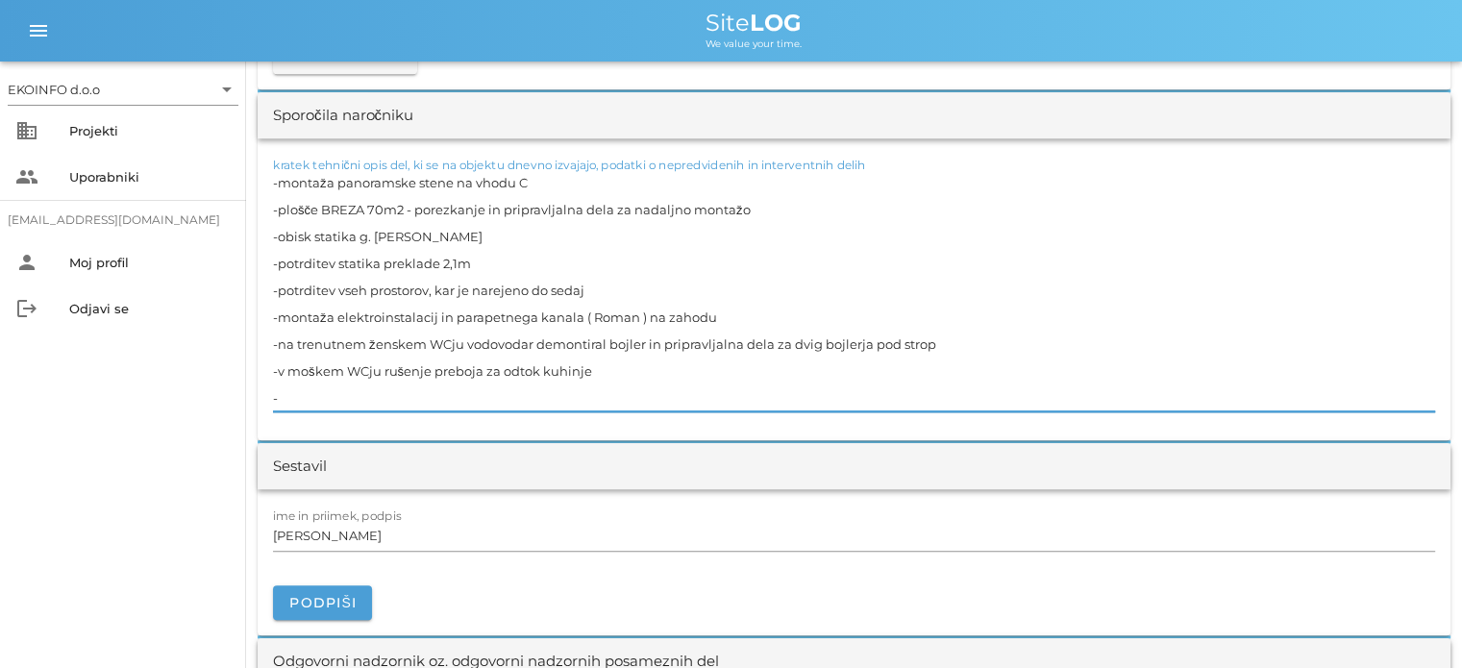
scroll to position [1826, 0]
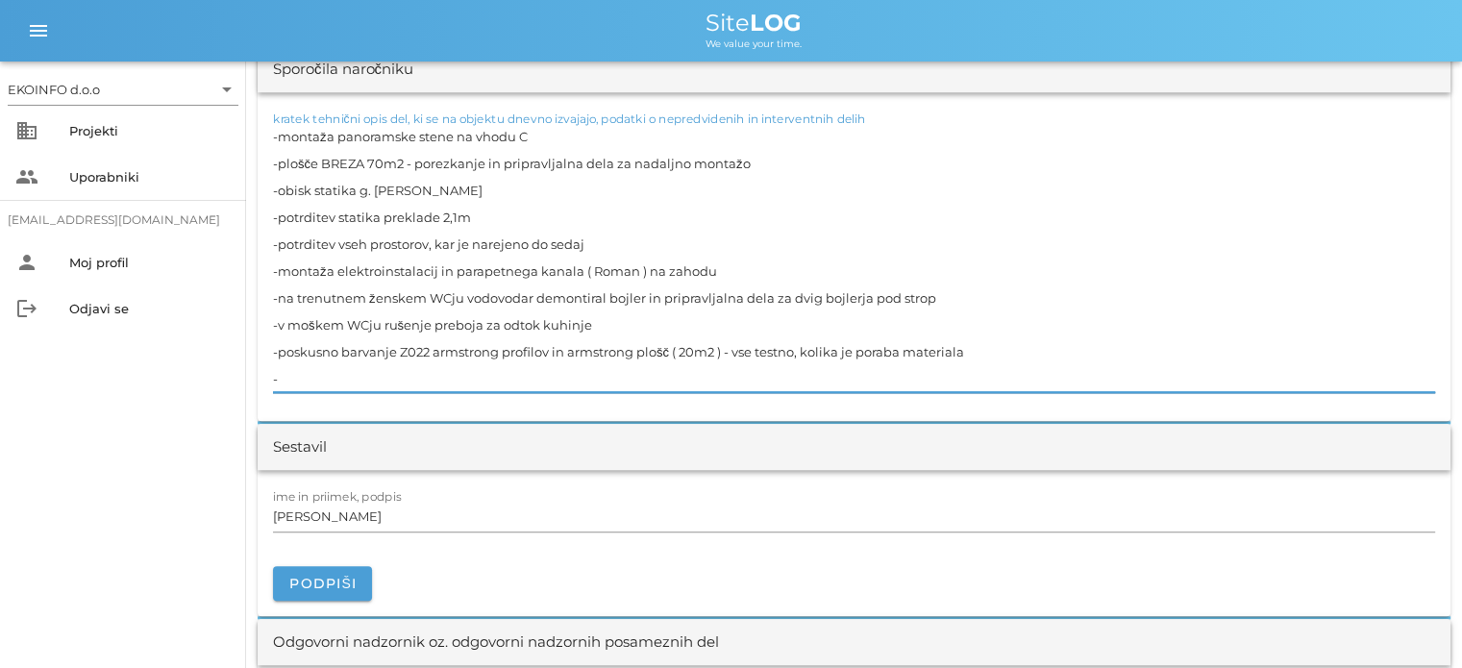
click at [724, 263] on textarea "-montaža panoramske stene na vhodu C -plošče BREZA 70m2 - porezkanje in priprav…" at bounding box center [854, 257] width 1162 height 269
click at [952, 298] on textarea "-montaža panoramske stene na vhodu C -plošče BREZA 70m2 - porezkanje in priprav…" at bounding box center [854, 257] width 1162 height 269
click at [596, 328] on textarea "-montaža panoramske stene na vhodu C -plošče BREZA 70m2 - porezkanje in priprav…" at bounding box center [854, 257] width 1162 height 269
click at [335, 240] on textarea "-montaža panoramske stene na vhodu C -plošče BREZA 70m2 - porezkanje in priprav…" at bounding box center [854, 257] width 1162 height 269
click at [448, 210] on textarea "-montaža panoramske stene na vhodu C -plošče BREZA 70m2 - porezkanje in priprav…" at bounding box center [854, 257] width 1162 height 269
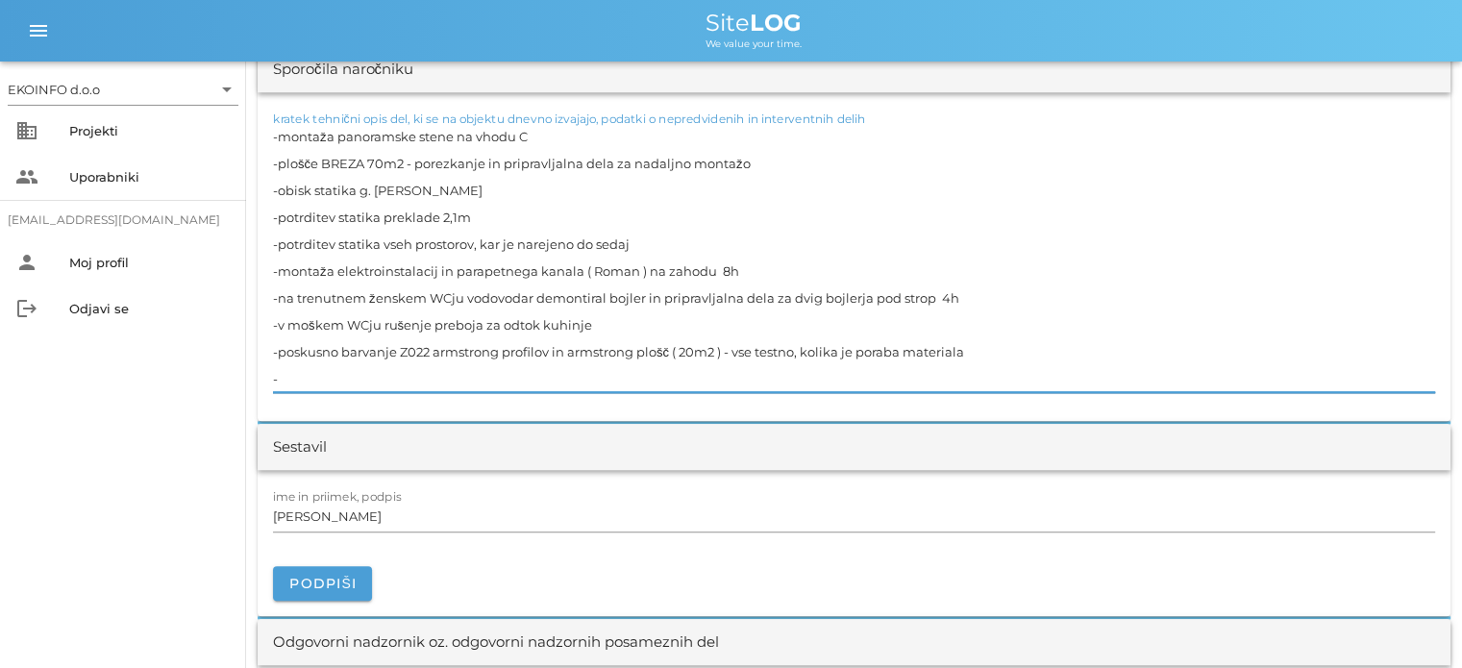
click at [304, 368] on textarea "-montaža panoramske stene na vhodu C -plošče BREZA 70m2 - porezkanje in priprav…" at bounding box center [854, 257] width 1162 height 269
type textarea "-montaža panoramske stene na vhodu C -plošče BREZA 70m2 - porezkanje in priprav…"
click at [361, 517] on input "[PERSON_NAME]" at bounding box center [854, 516] width 1162 height 31
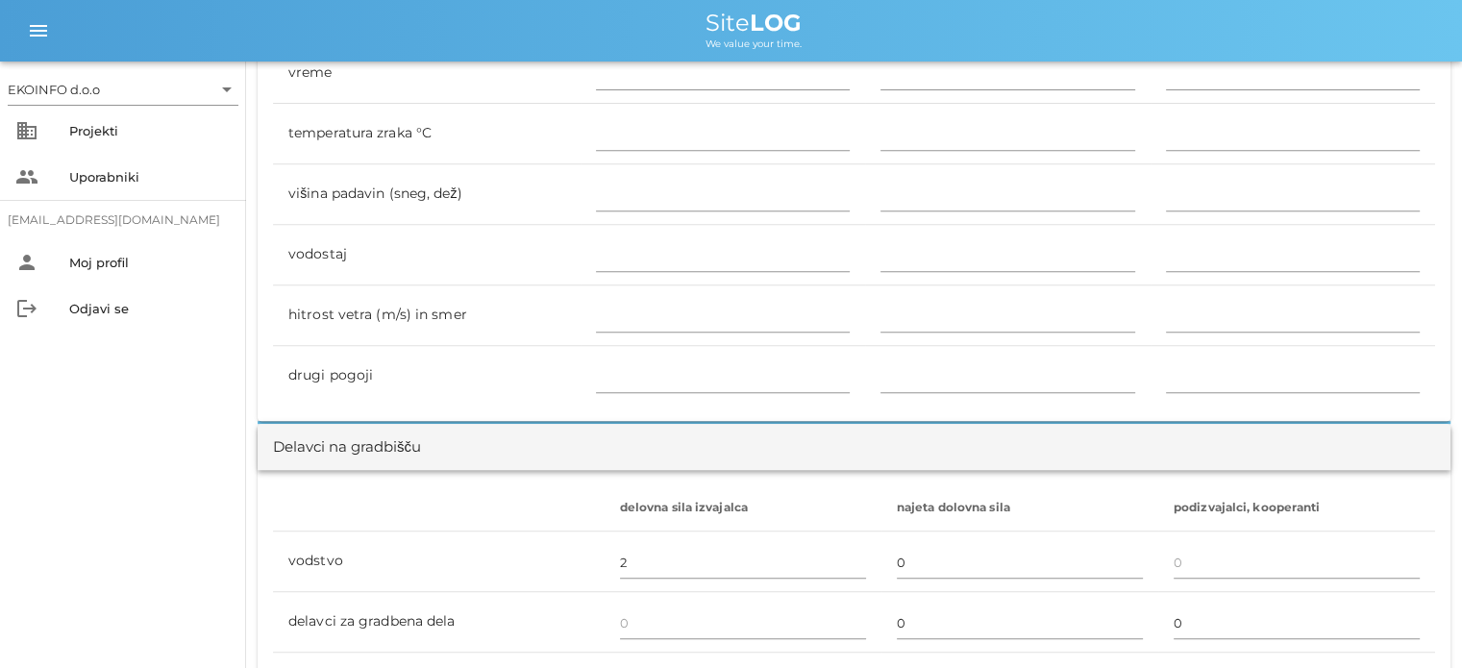
scroll to position [481, 0]
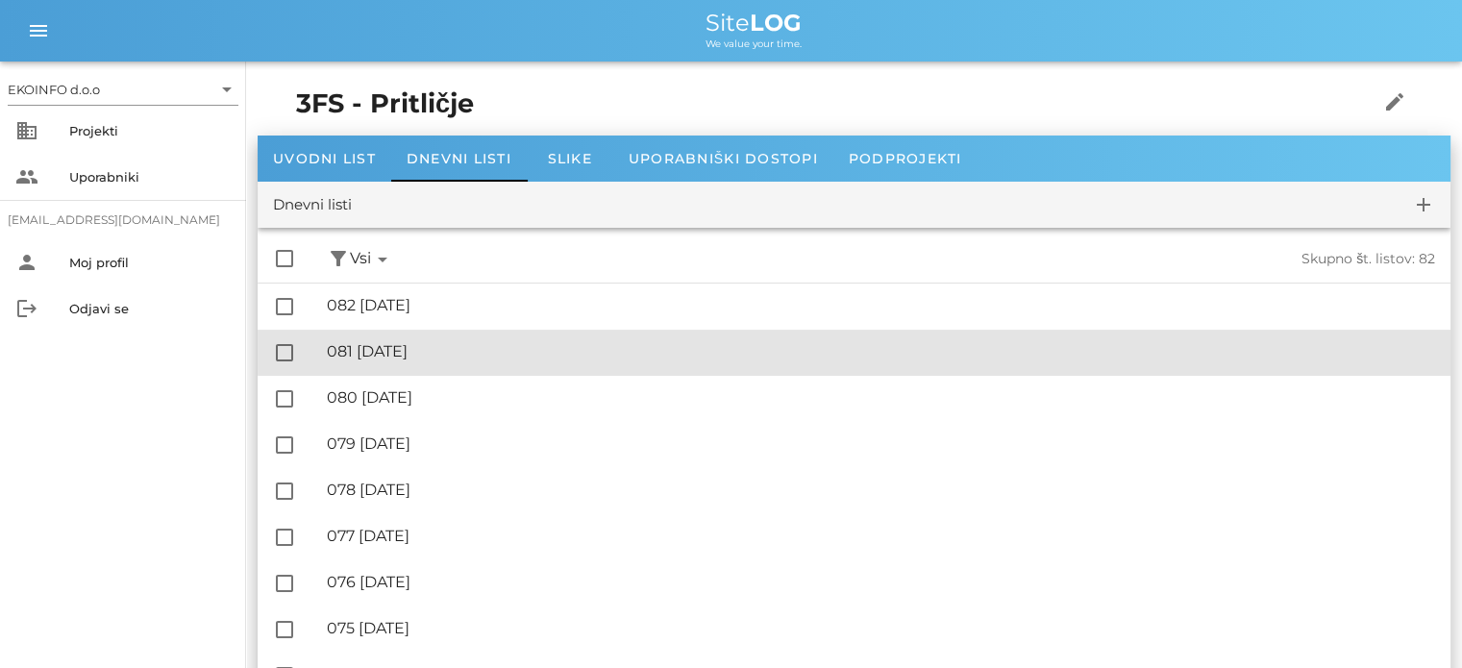
click at [446, 359] on div "🔏 081 [DATE]" at bounding box center [881, 351] width 1108 height 18
